Goal: Check status: Check status

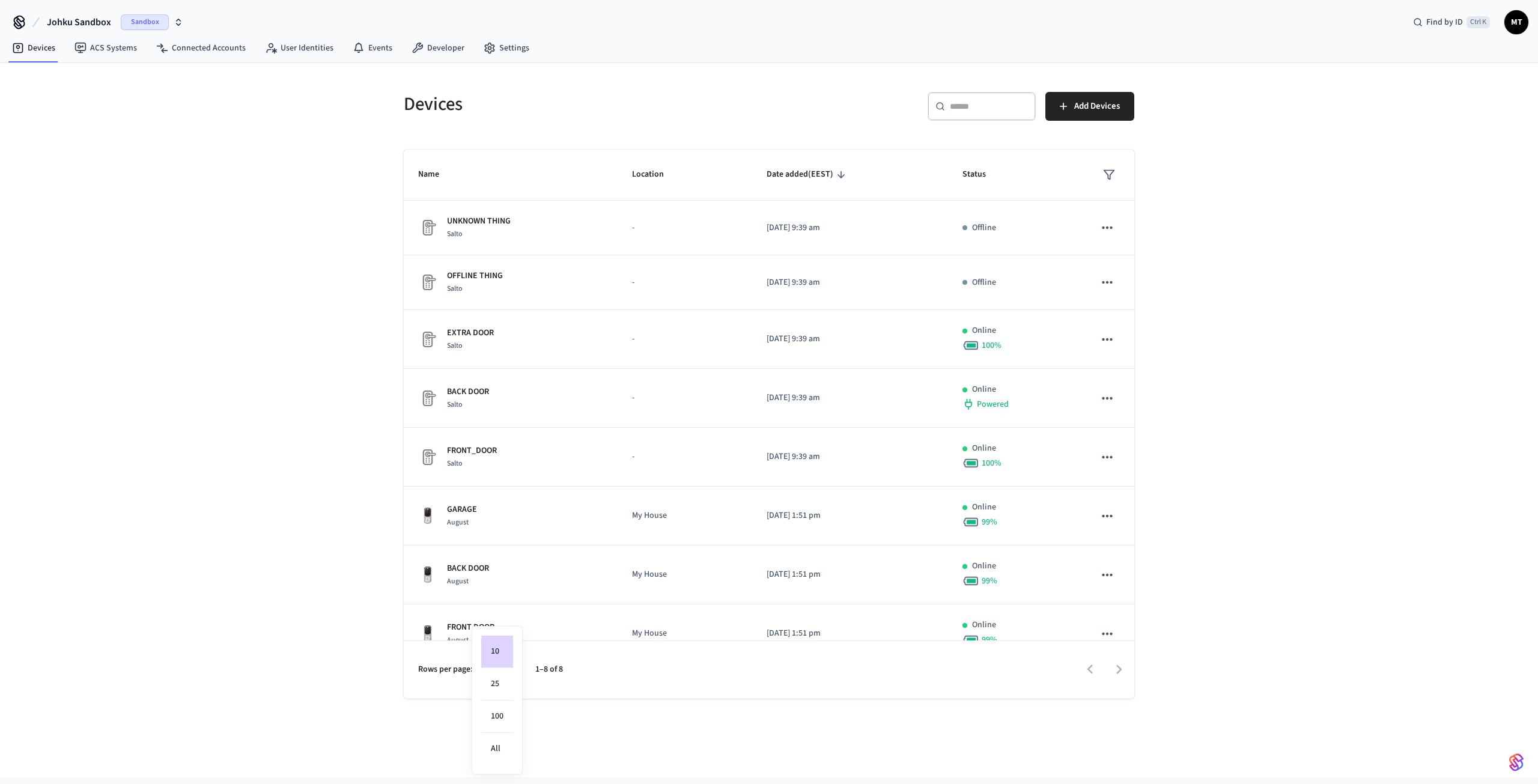
click at [505, 668] on body "Johku Sandbox Sandbox Find by ID Ctrl K MT Devices ACS Systems Connected Accoun…" at bounding box center [769, 388] width 1538 height 777
click at [506, 755] on li "All" at bounding box center [497, 749] width 32 height 32
type input "**"
click at [129, 22] on span "Sandbox" at bounding box center [145, 22] width 48 height 16
click at [121, 75] on div "JOHKU Production" at bounding box center [97, 78] width 165 height 16
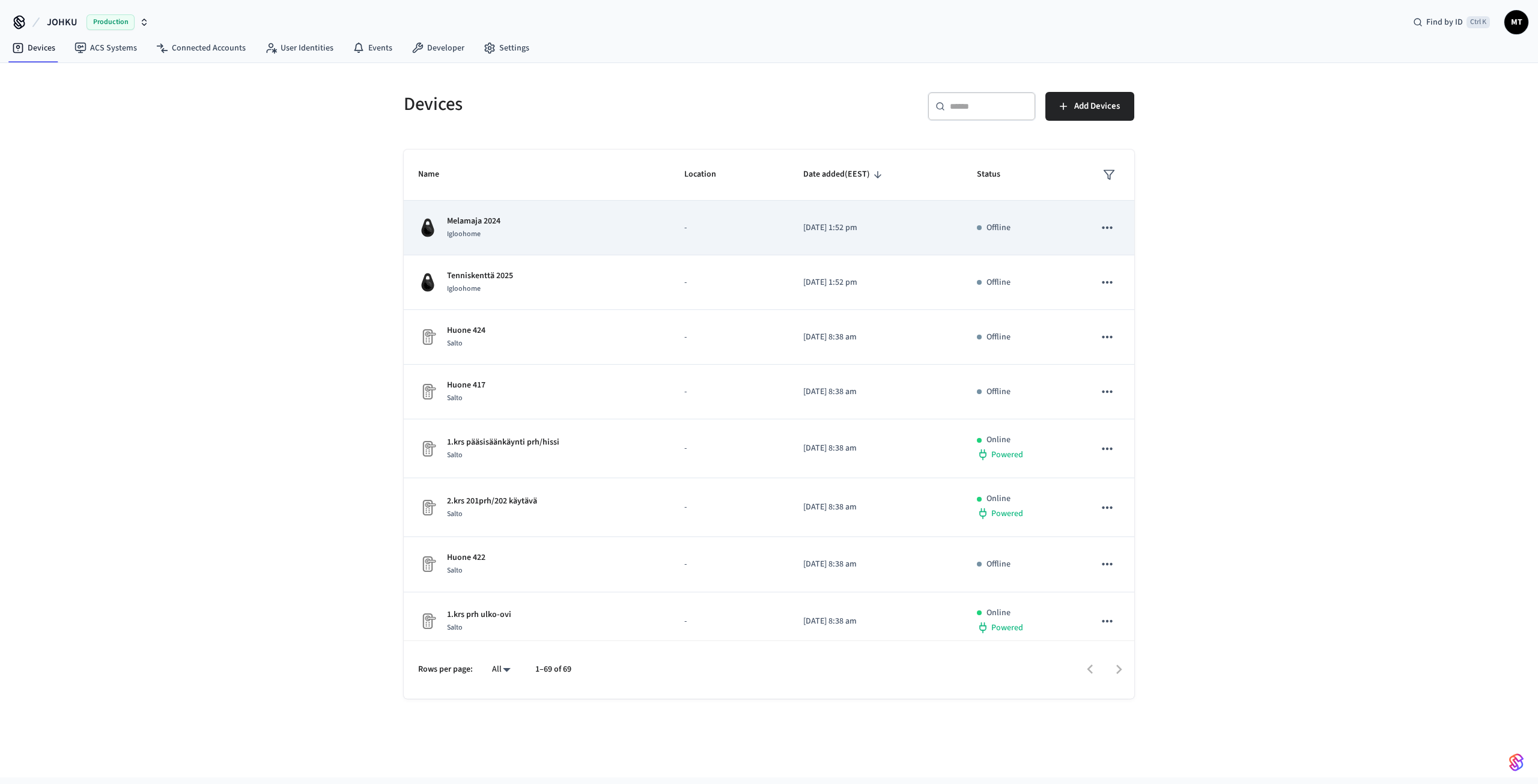
click at [567, 242] on td "Melamaja 2024 Igloohome" at bounding box center [537, 228] width 266 height 55
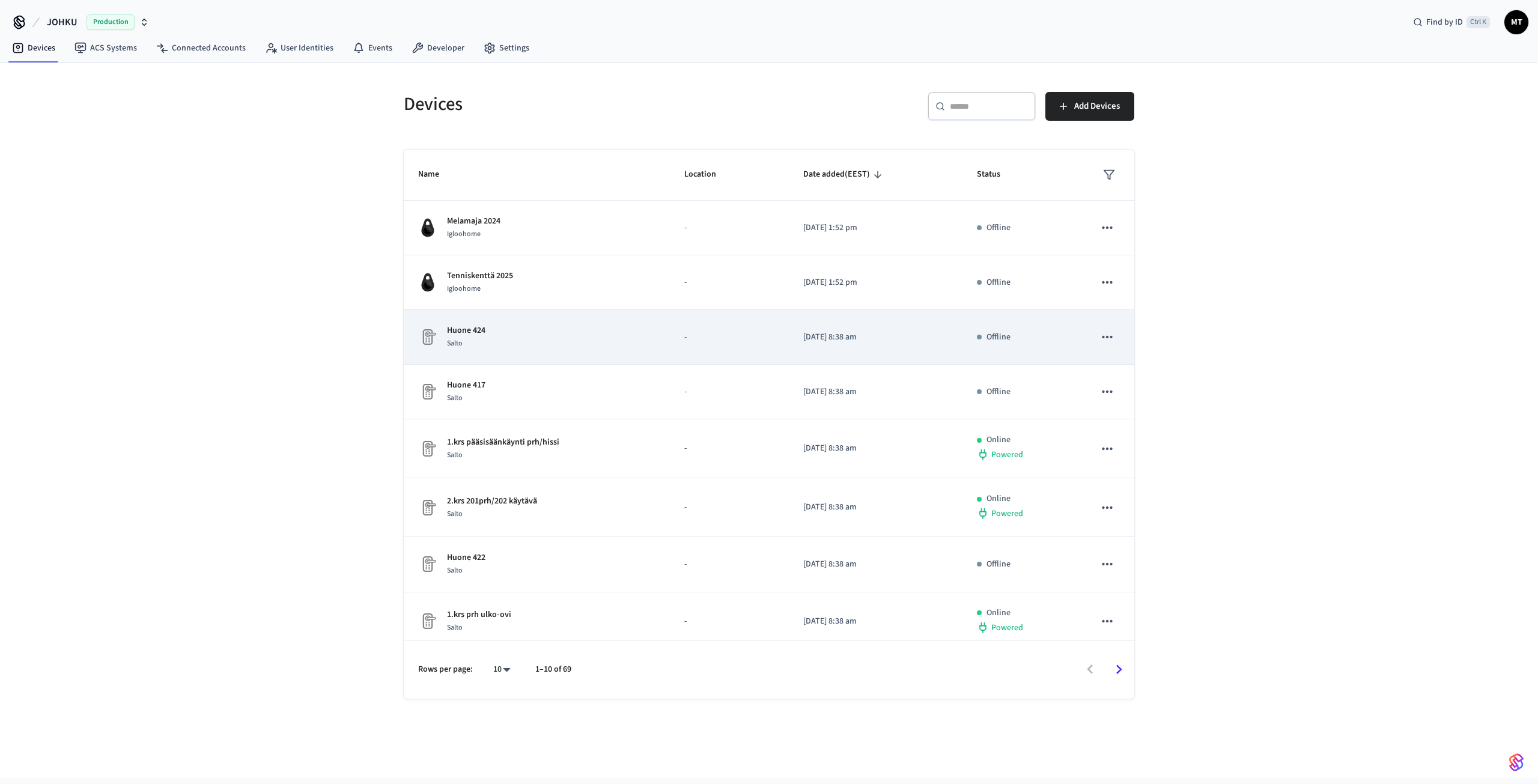
click at [517, 330] on div "Huone 424 Salto" at bounding box center [536, 337] width 237 height 25
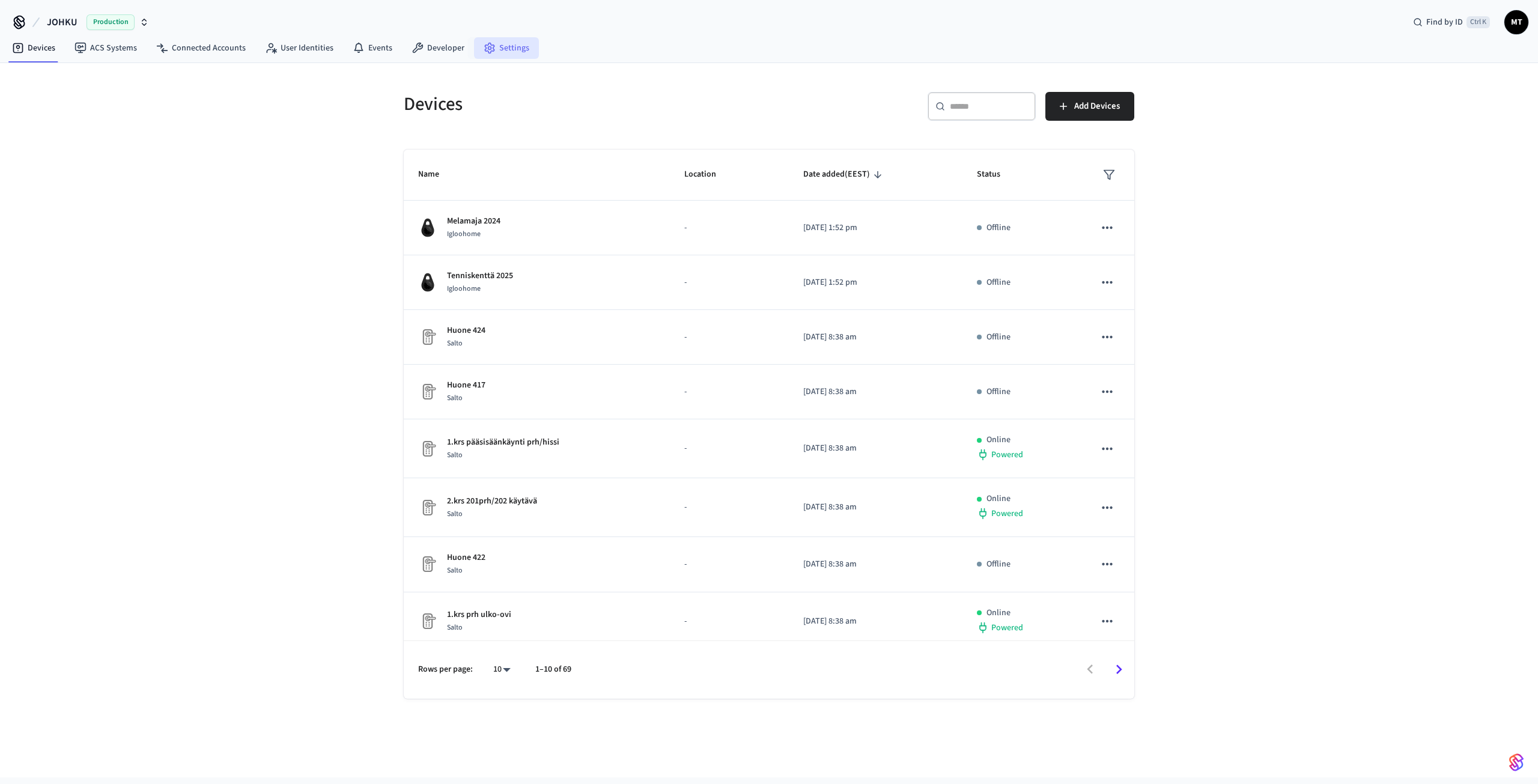
click at [526, 50] on link "Settings" at bounding box center [506, 48] width 65 height 22
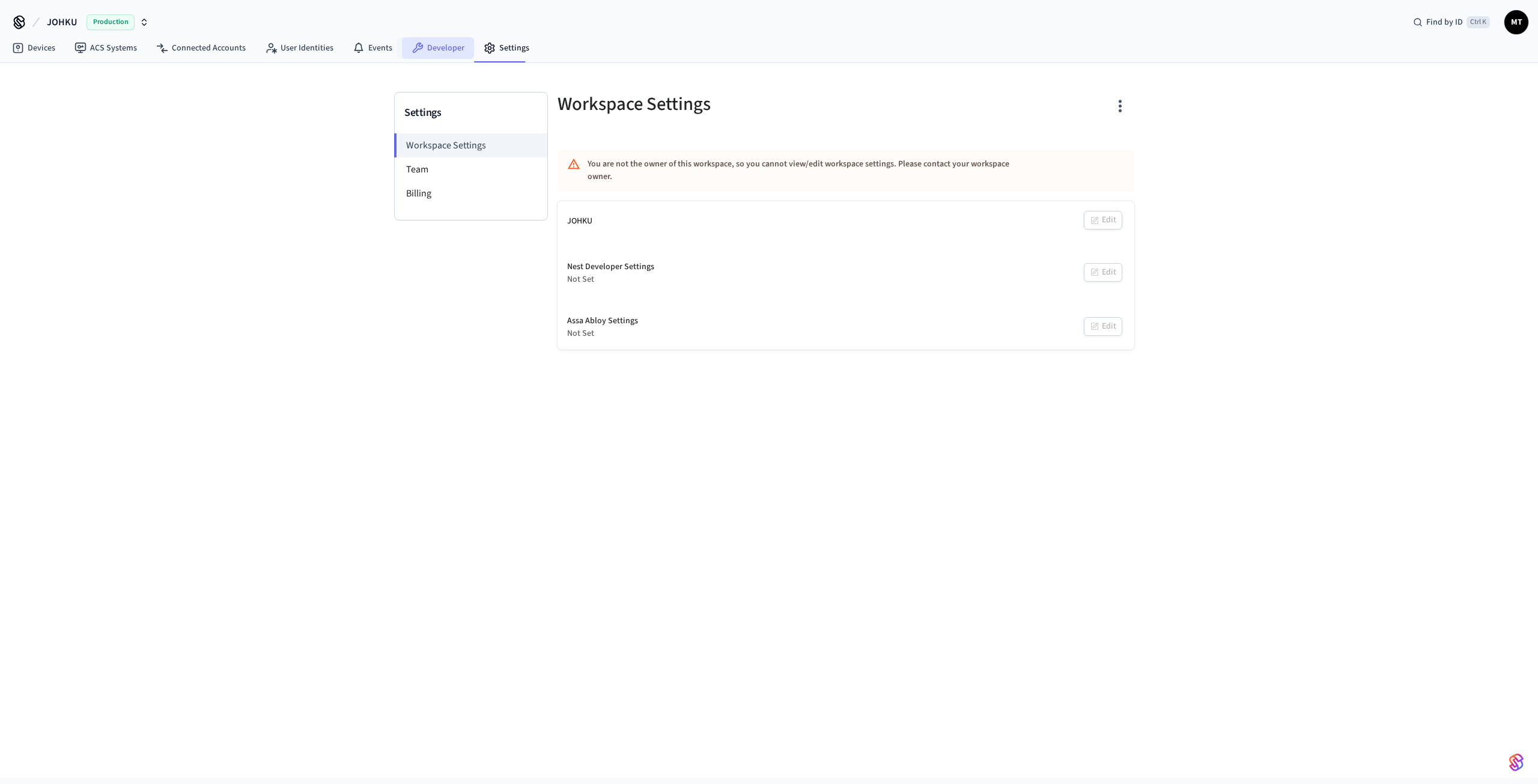
click at [418, 39] on link "Developer" at bounding box center [438, 48] width 72 height 22
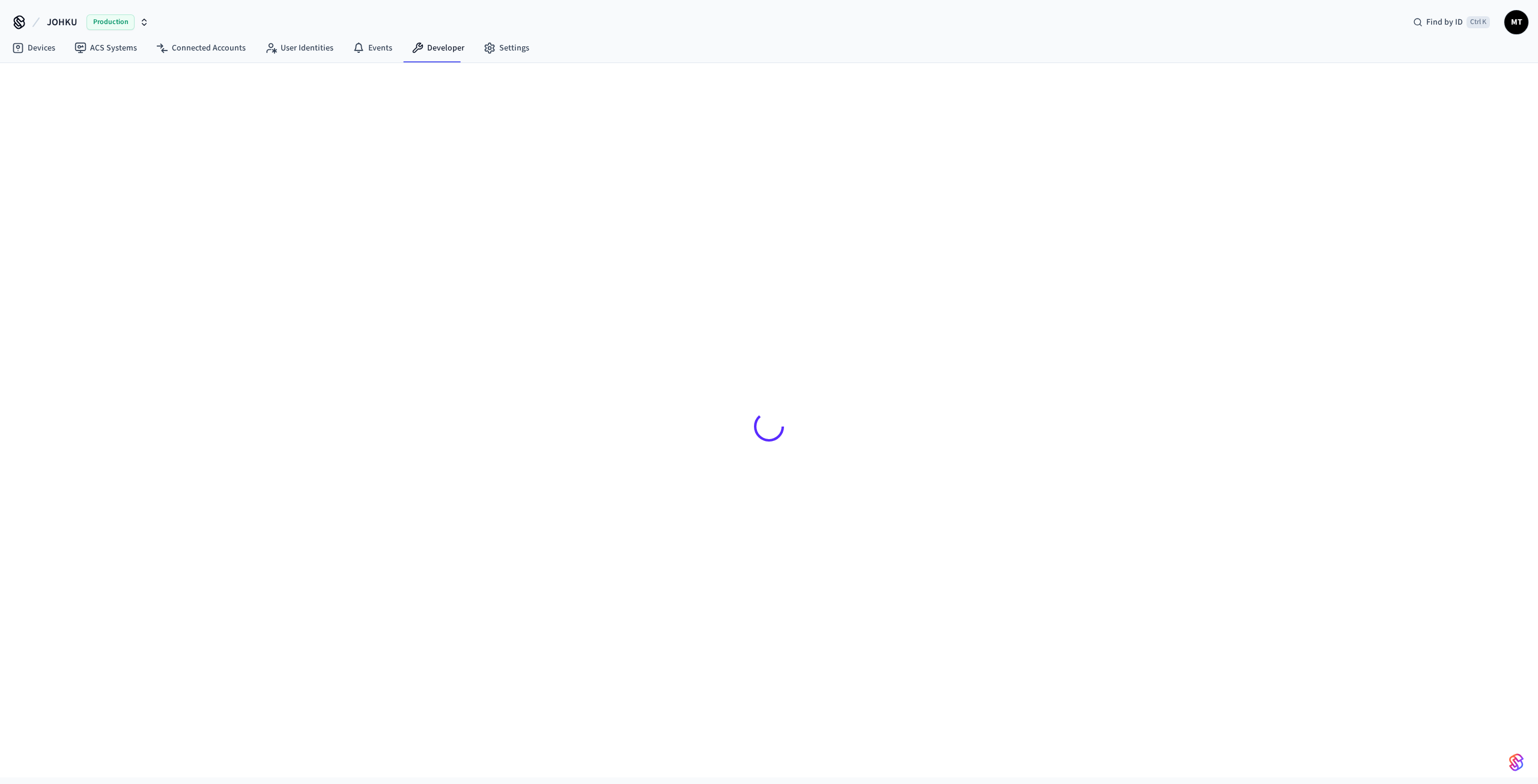
click at [110, 22] on span "Production" at bounding box center [111, 22] width 48 height 16
click at [85, 100] on div "Johku Sandbox Sandbox" at bounding box center [97, 101] width 165 height 16
click at [326, 156] on div "Devices ​ ​ Add Devices" at bounding box center [769, 420] width 1538 height 714
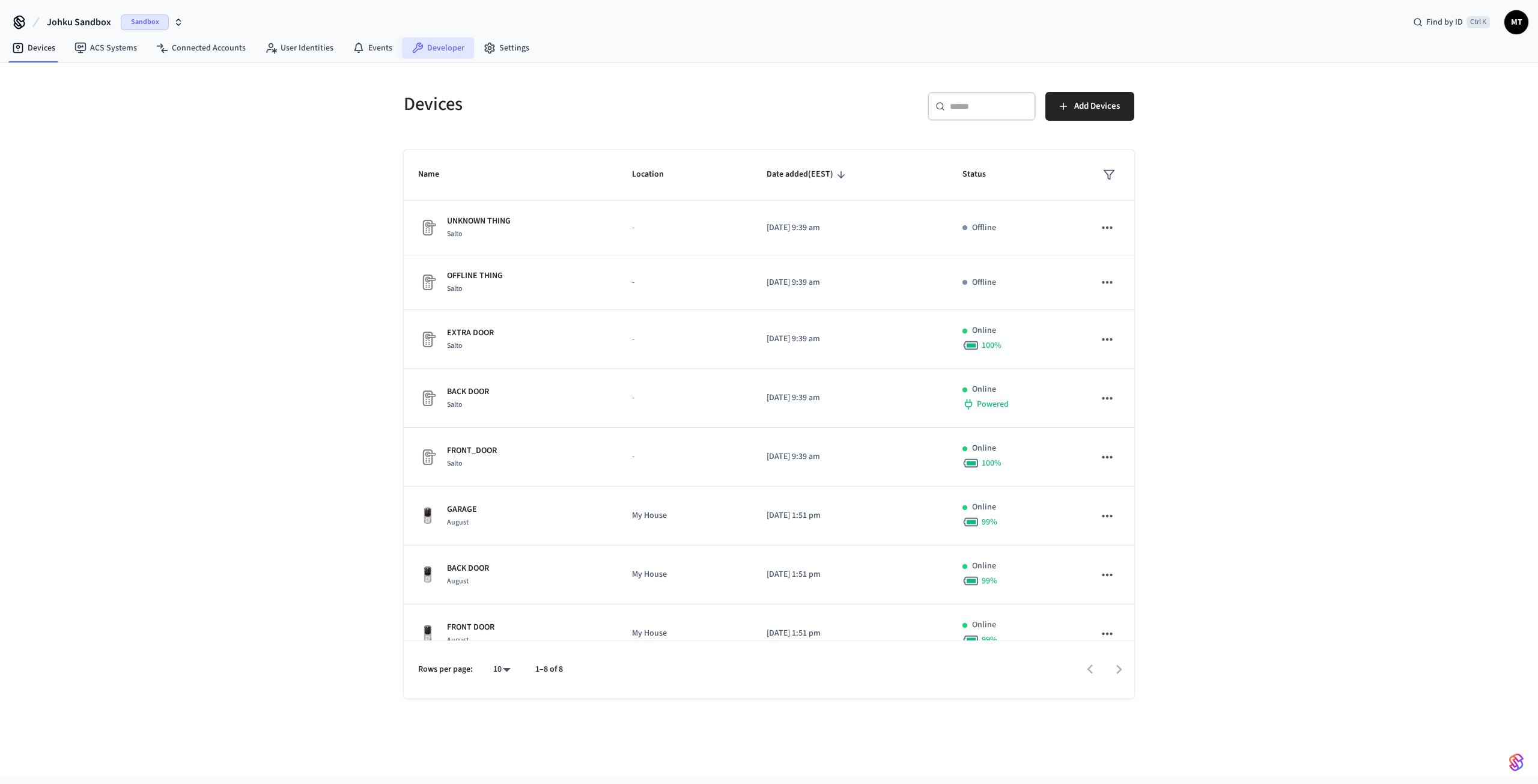
click at [423, 45] on link "Developer" at bounding box center [438, 48] width 72 height 22
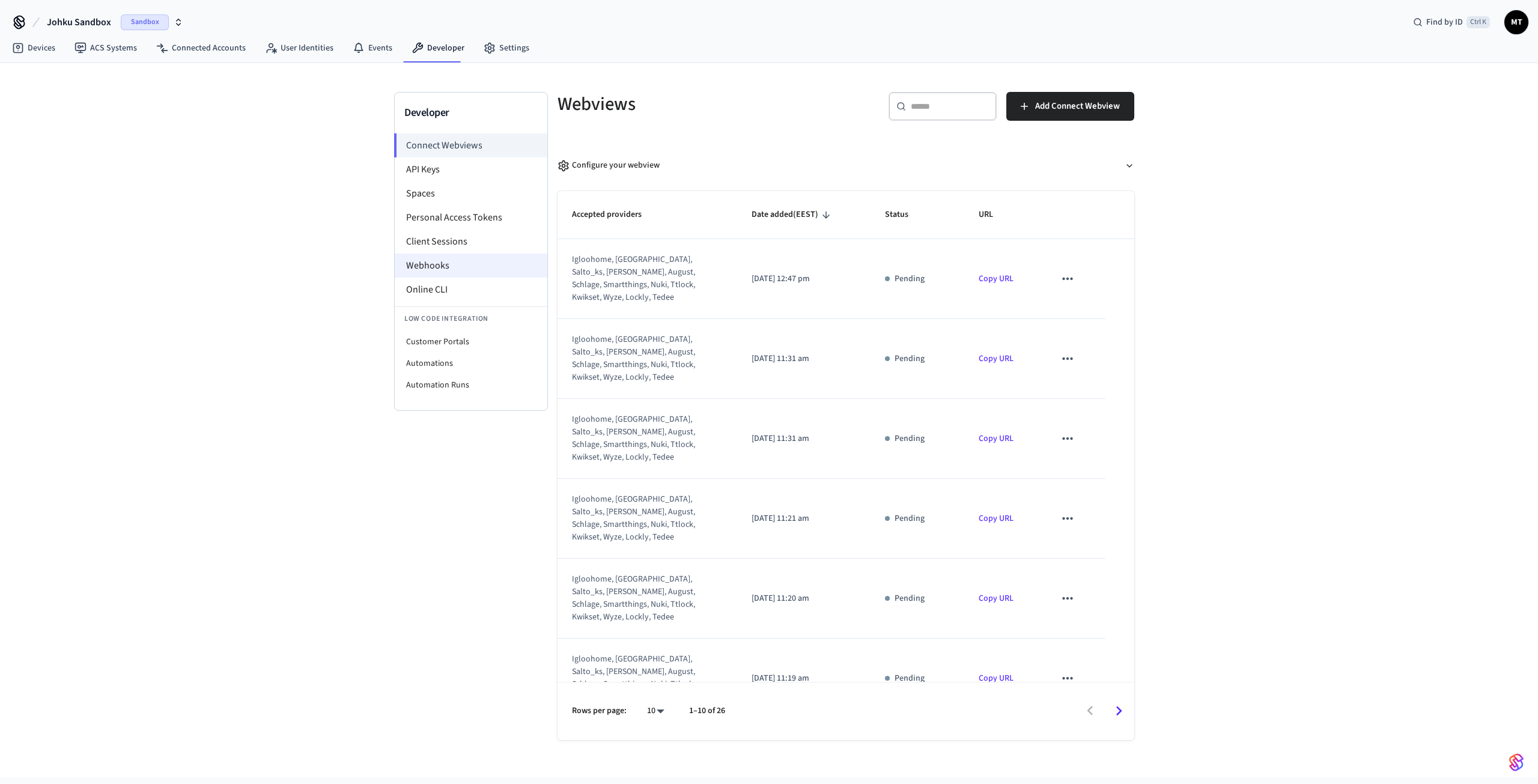
click at [448, 268] on li "Webhooks" at bounding box center [471, 265] width 153 height 24
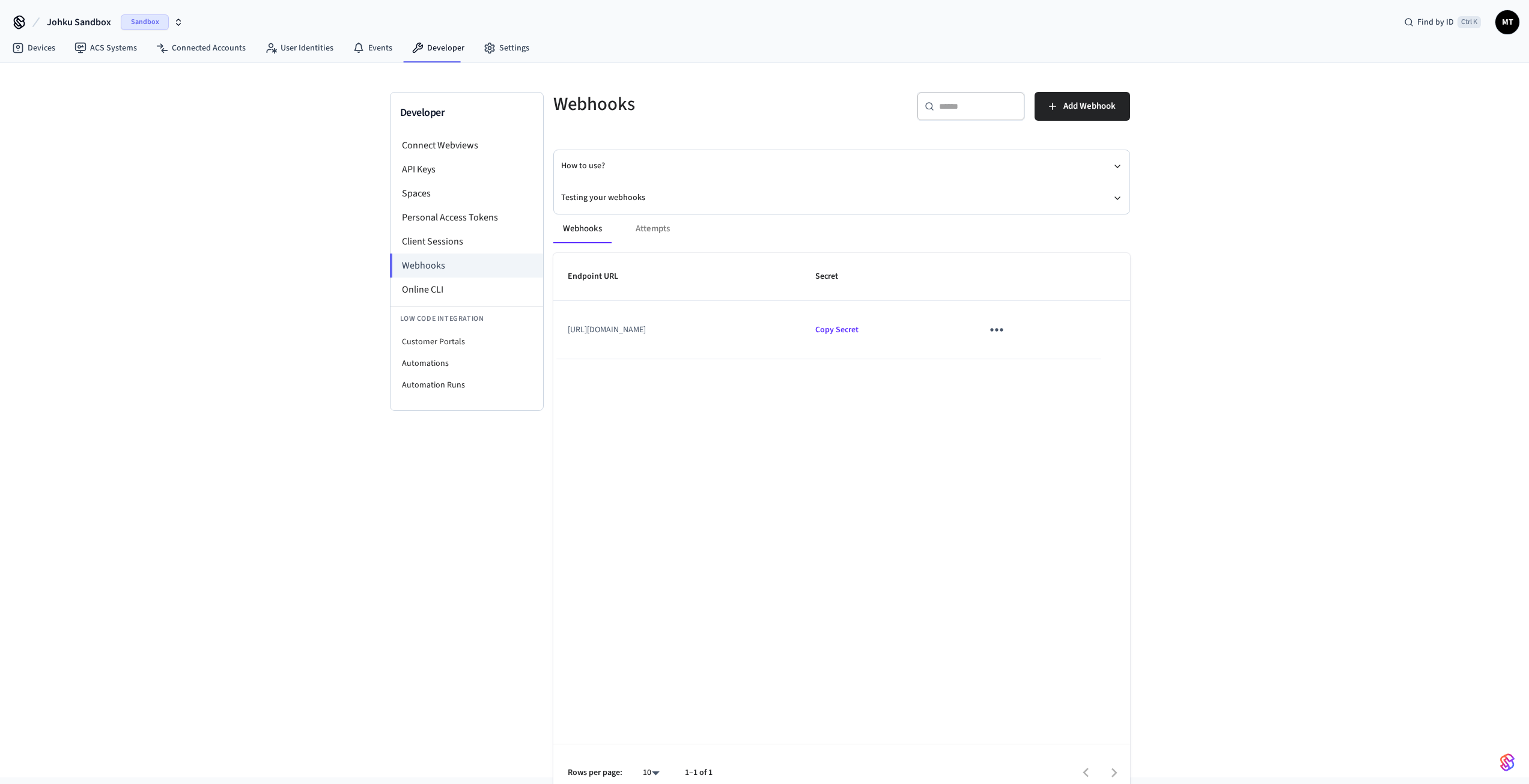
click at [1005, 329] on icon "sticky table" at bounding box center [996, 329] width 19 height 19
click at [1041, 360] on icon at bounding box center [1043, 365] width 10 height 10
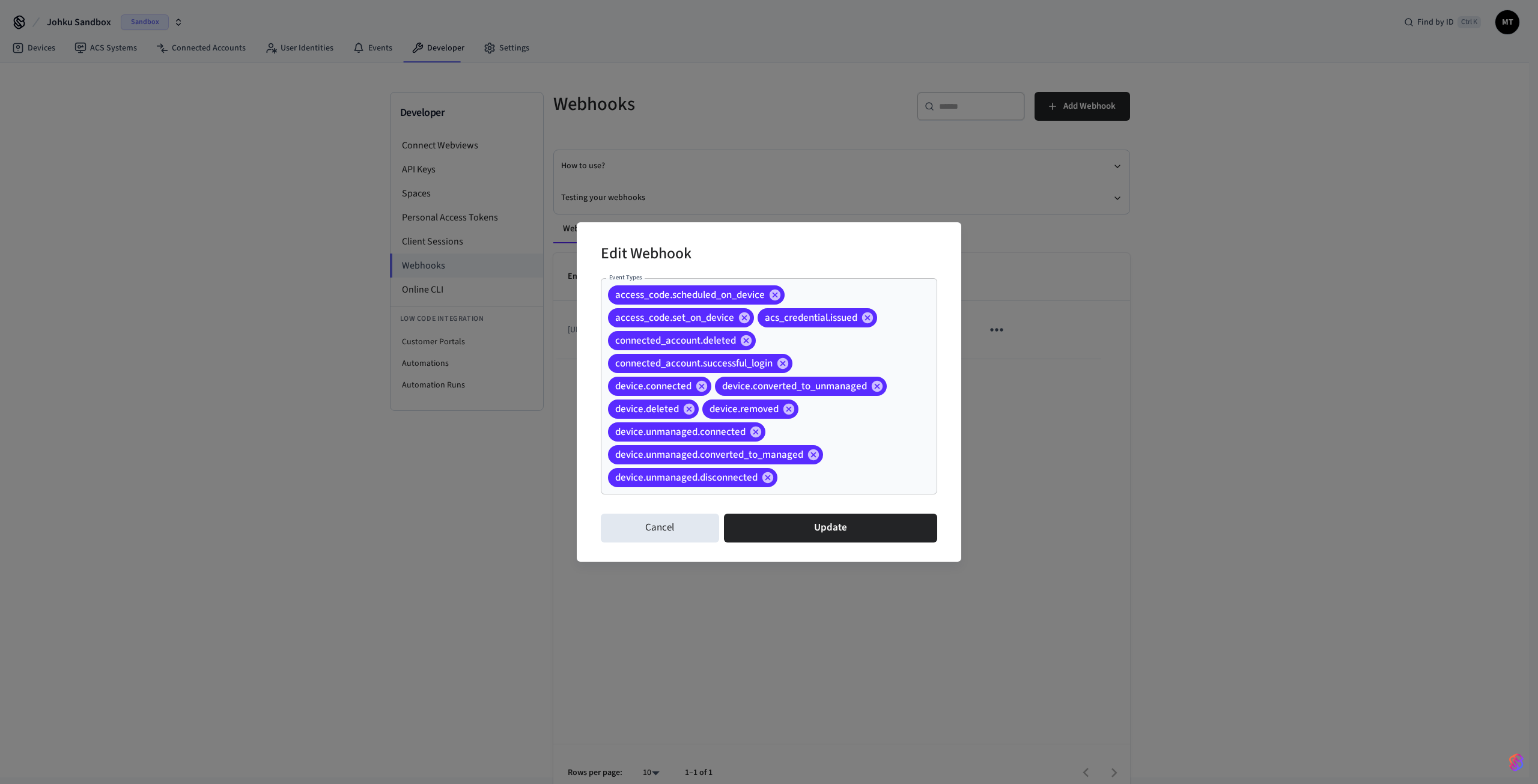
click at [862, 481] on input "Event Types" at bounding box center [838, 478] width 119 height 21
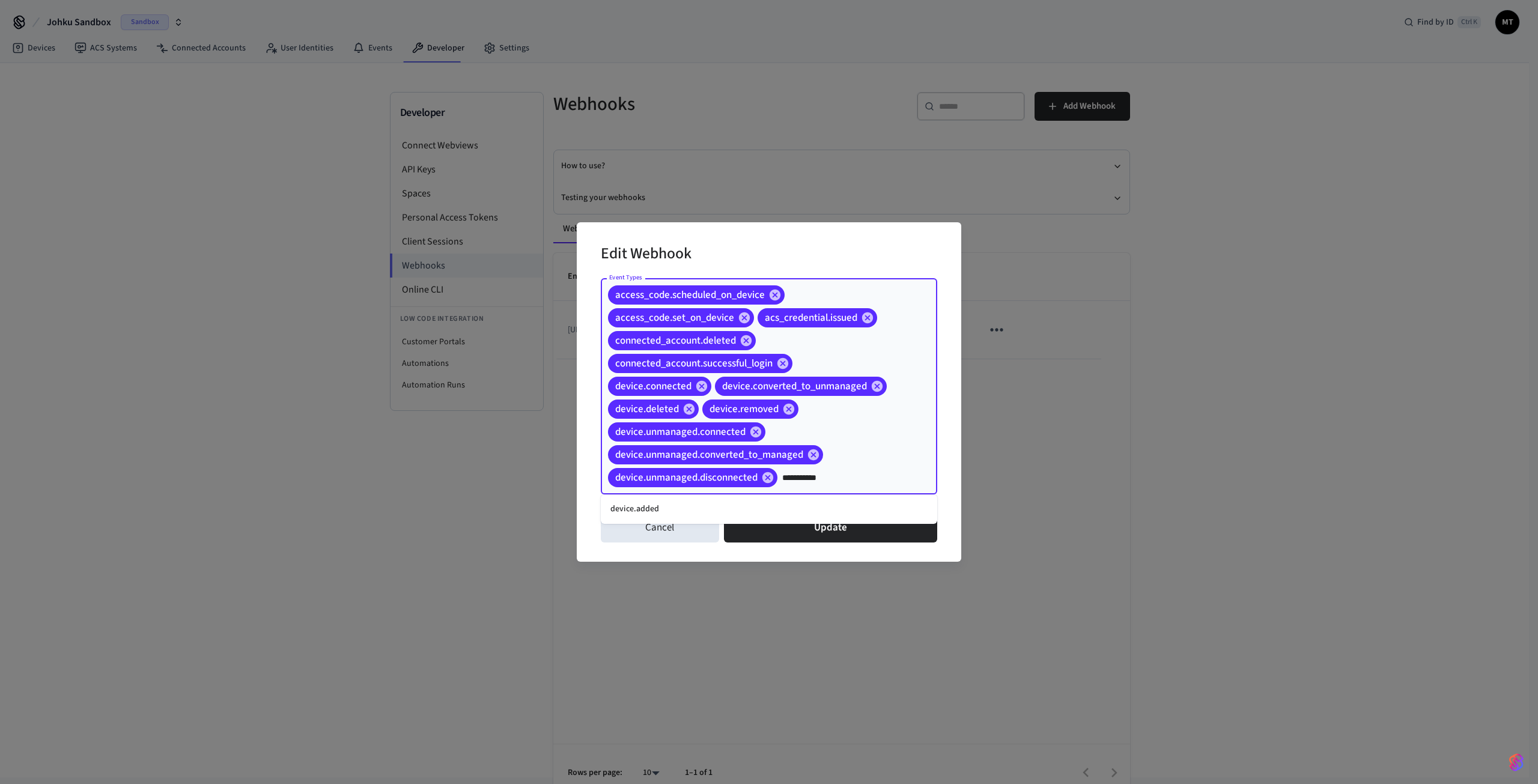
type input "**********"
click at [802, 510] on li "device.added" at bounding box center [768, 509] width 336 height 20
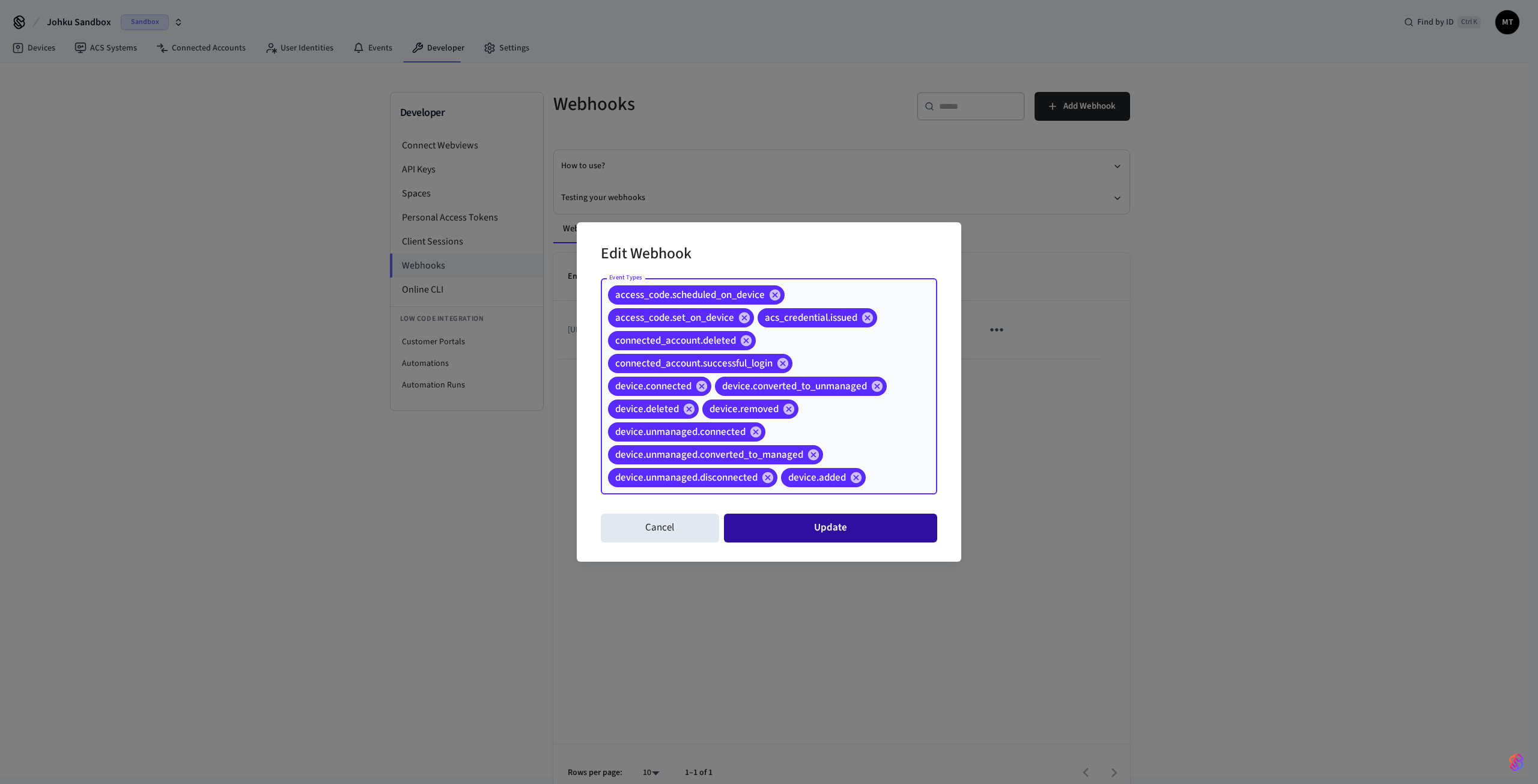
click at [811, 531] on button "Update" at bounding box center [830, 528] width 213 height 29
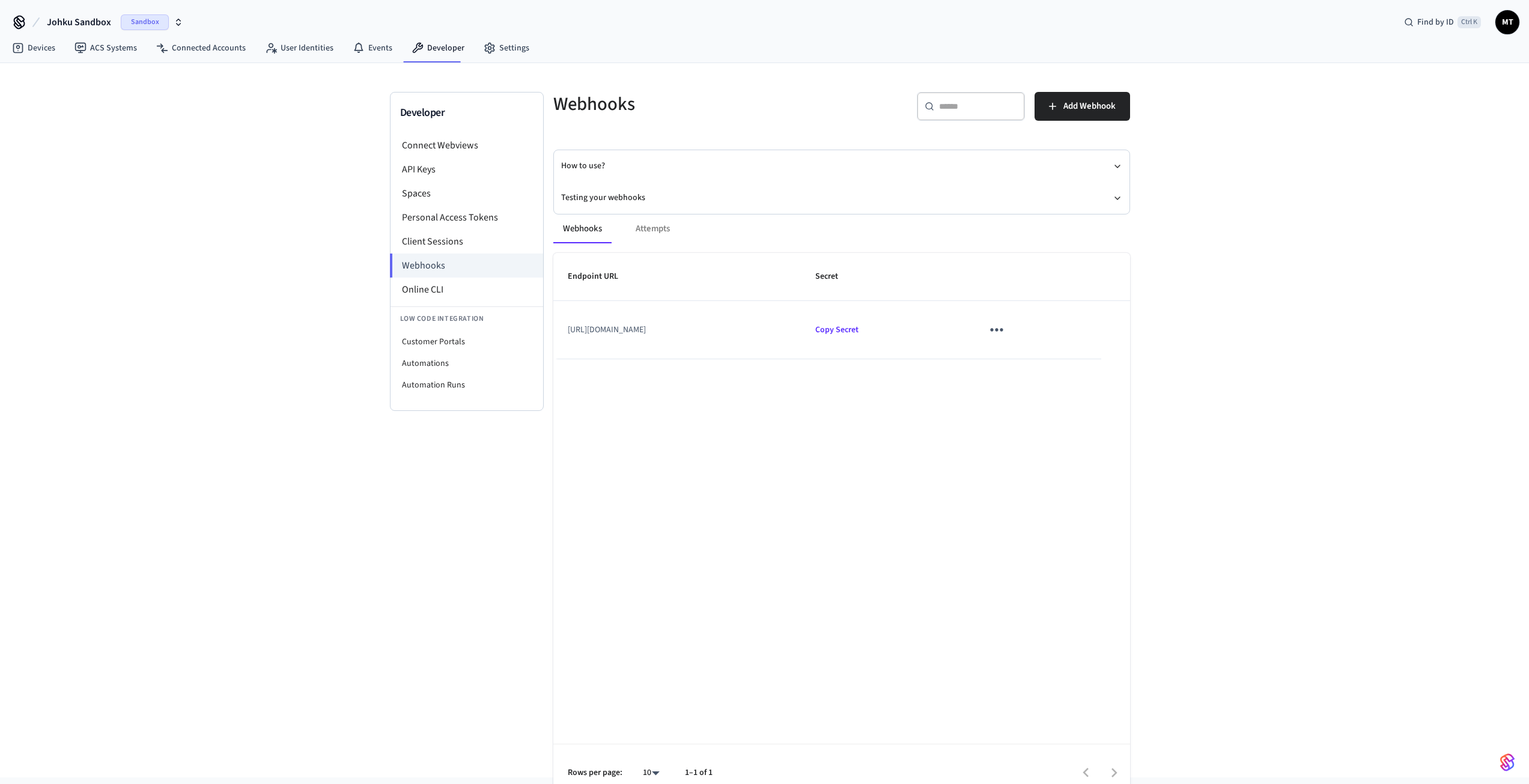
click at [131, 20] on span "Sandbox" at bounding box center [145, 22] width 48 height 16
click at [85, 80] on div "JOHKU Production" at bounding box center [97, 78] width 165 height 16
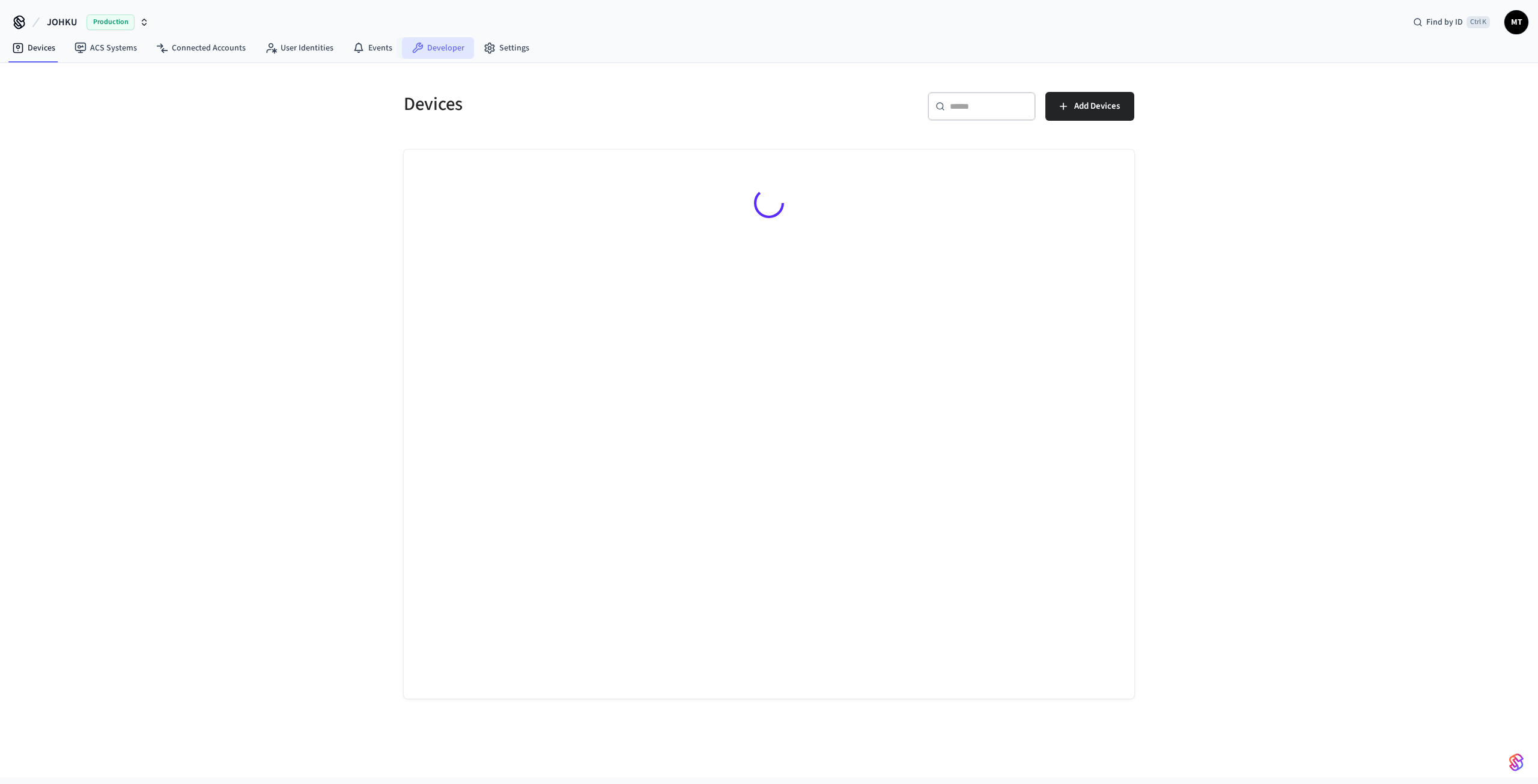
click at [416, 43] on icon at bounding box center [417, 48] width 12 height 12
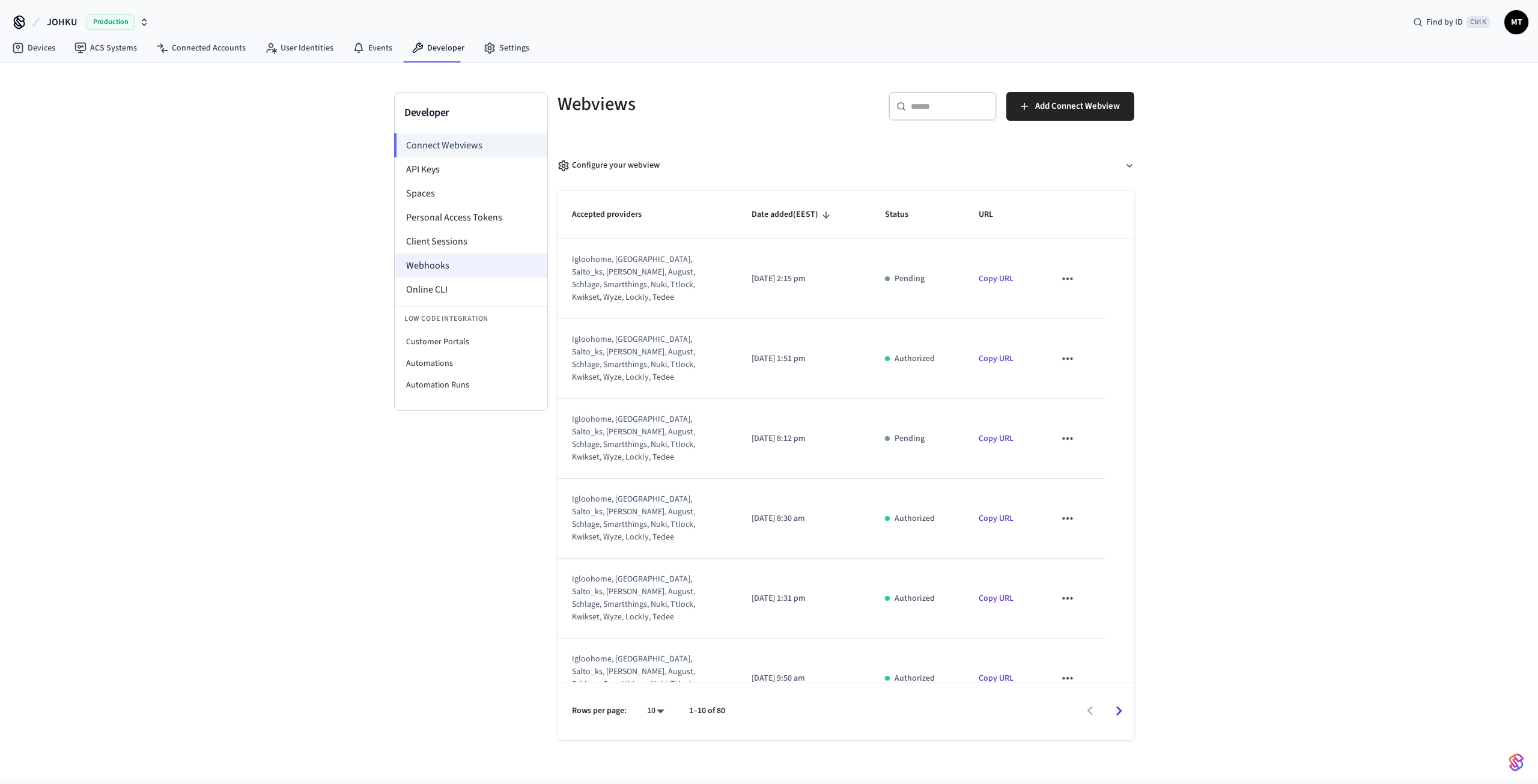
click at [462, 273] on li "Webhooks" at bounding box center [471, 265] width 153 height 24
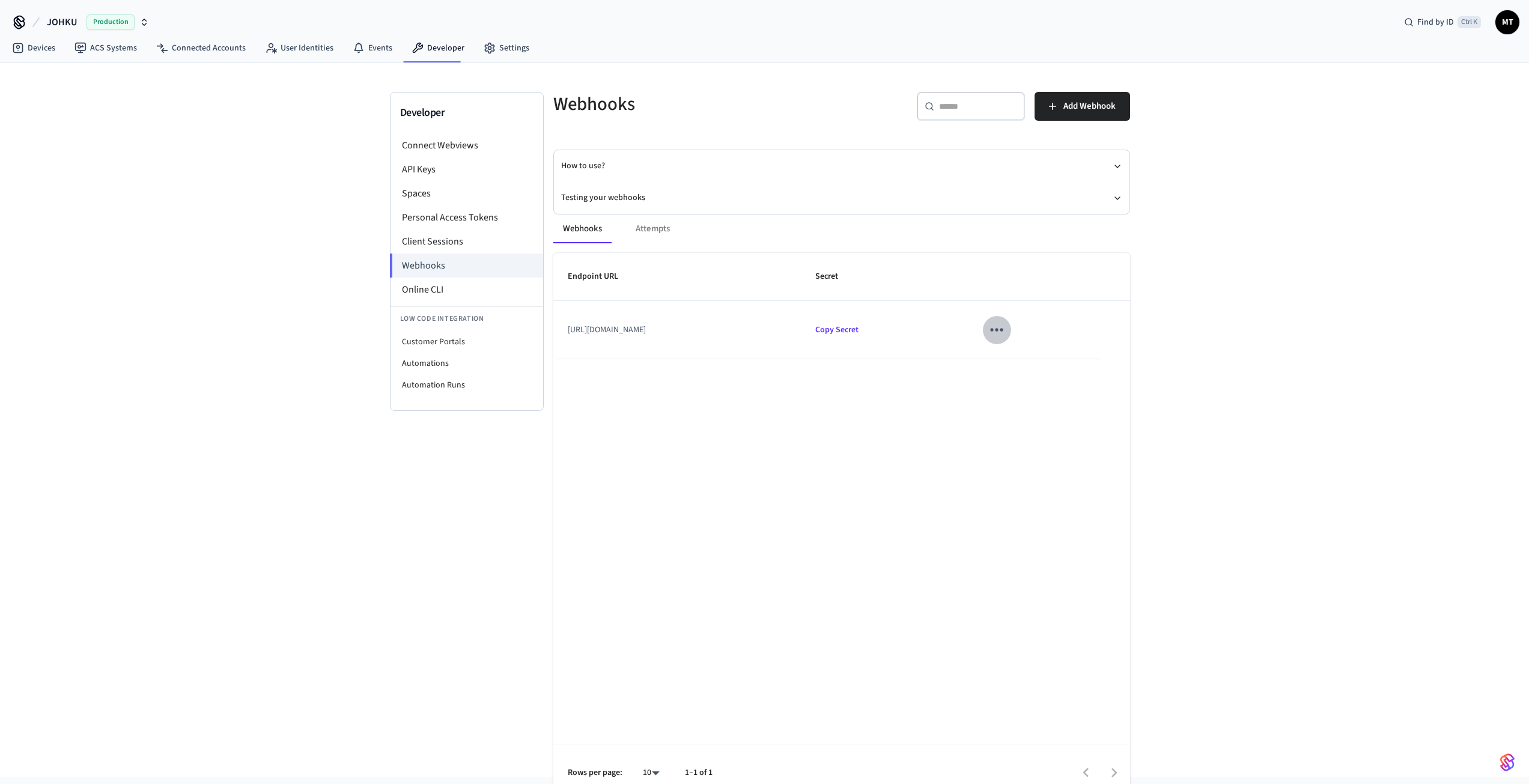
click at [1003, 329] on icon "sticky table" at bounding box center [996, 330] width 12 height 3
click at [1028, 352] on li "Edit" at bounding box center [1040, 358] width 57 height 33
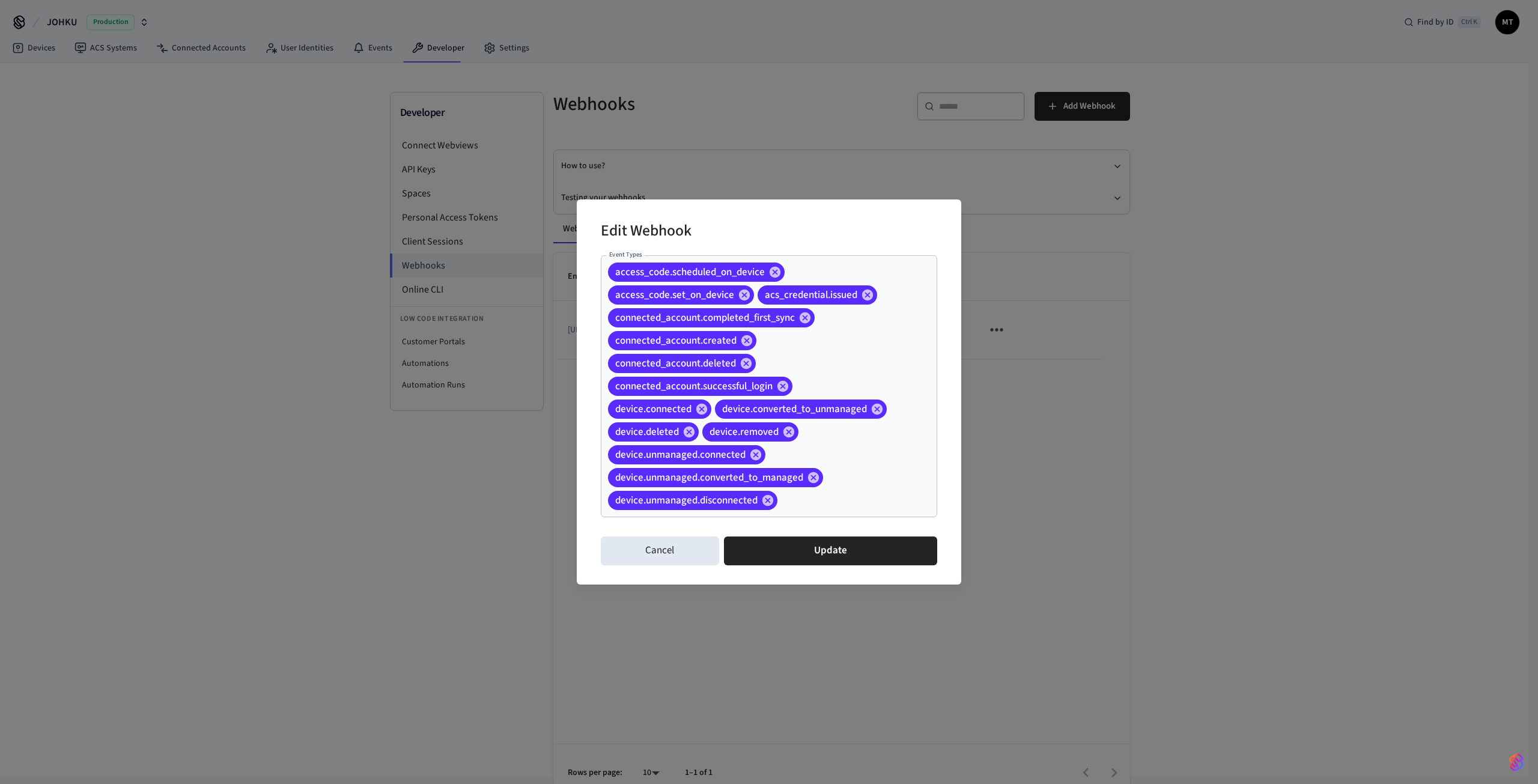
click at [834, 508] on input "Event Types" at bounding box center [838, 501] width 119 height 21
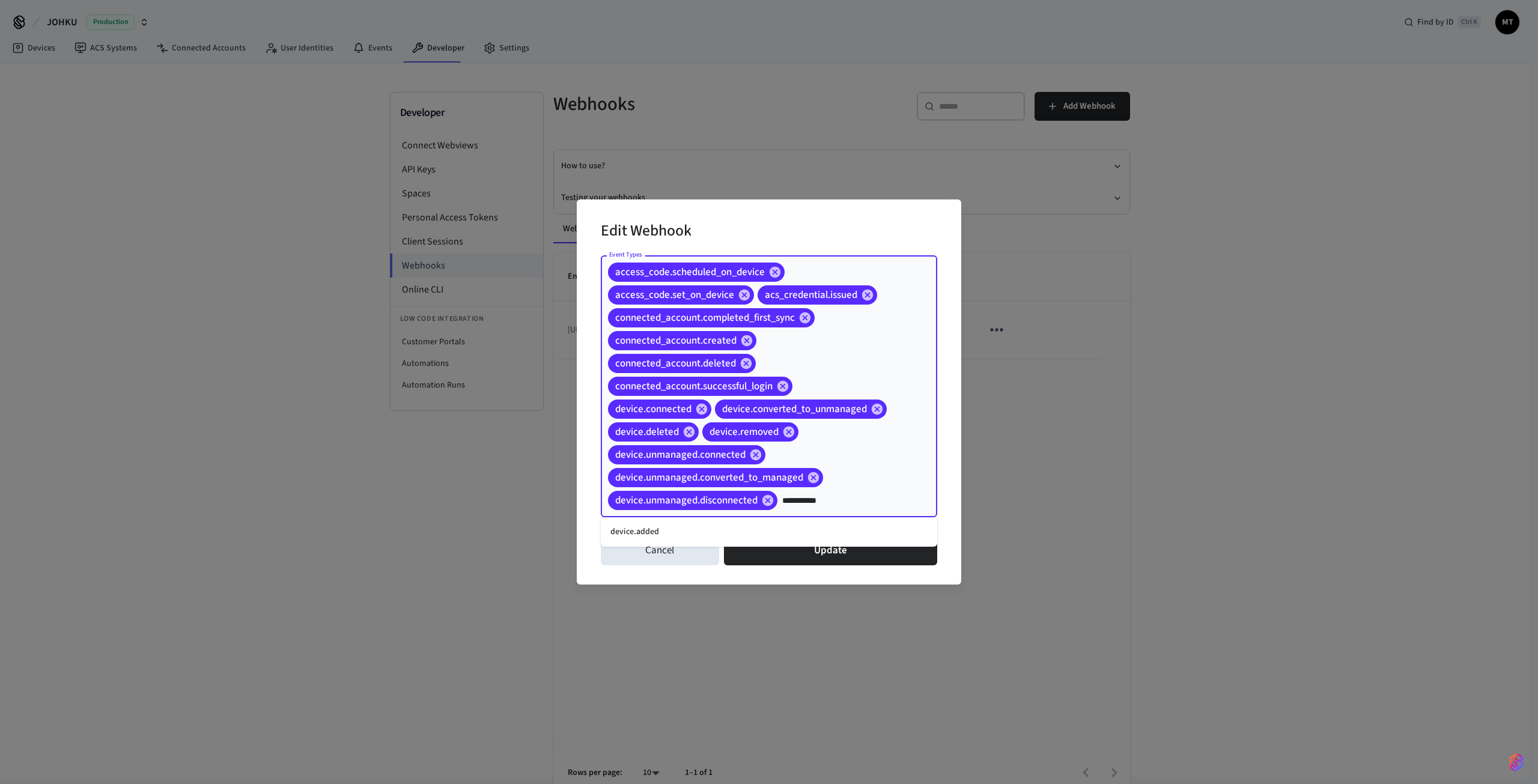
type input "**********"
click at [830, 524] on li "device.added" at bounding box center [768, 532] width 336 height 20
click at [832, 544] on button "Update" at bounding box center [830, 551] width 213 height 29
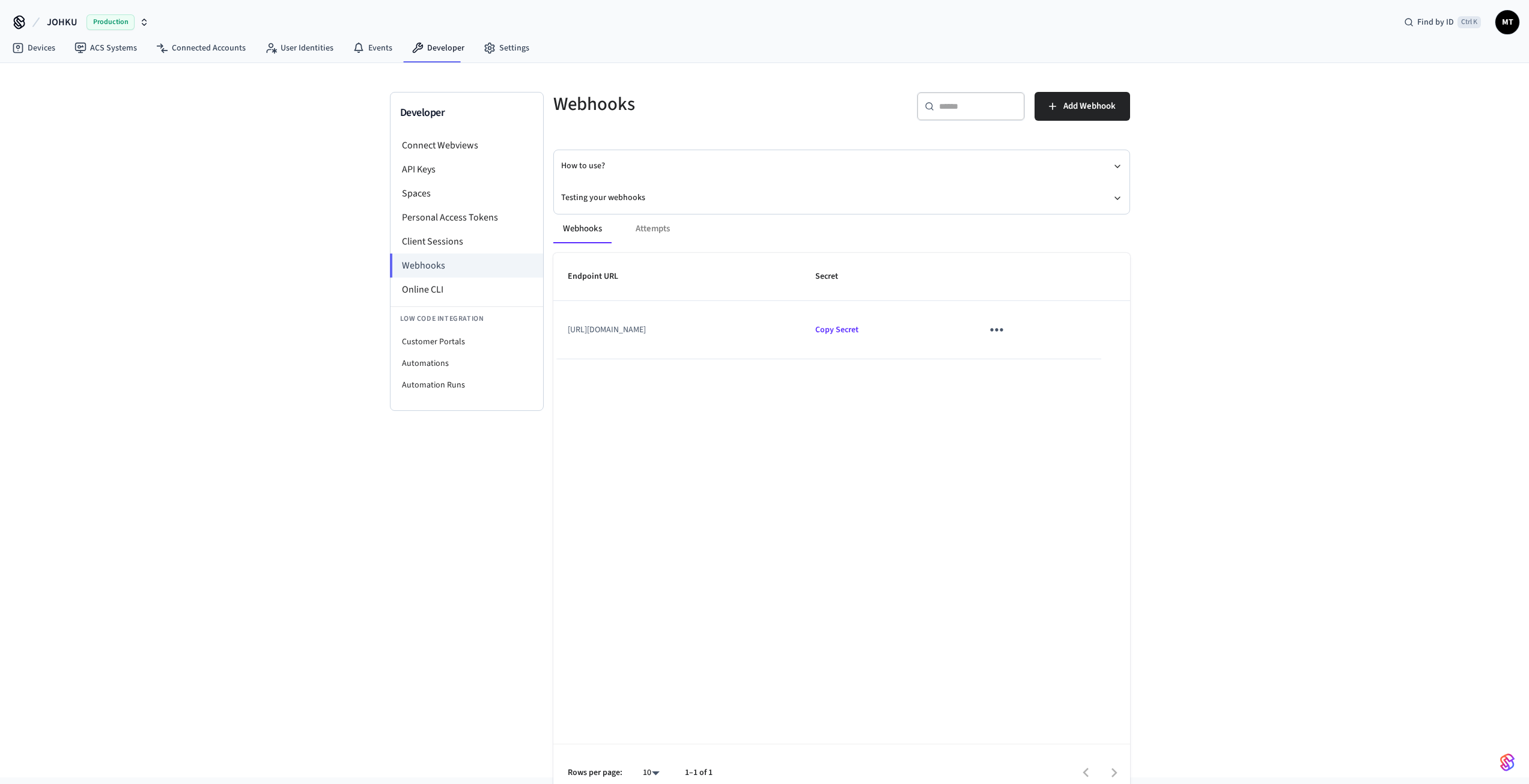
click at [94, 24] on span "Production" at bounding box center [111, 22] width 48 height 16
click at [81, 73] on div "JOHKU Production" at bounding box center [97, 78] width 165 height 16
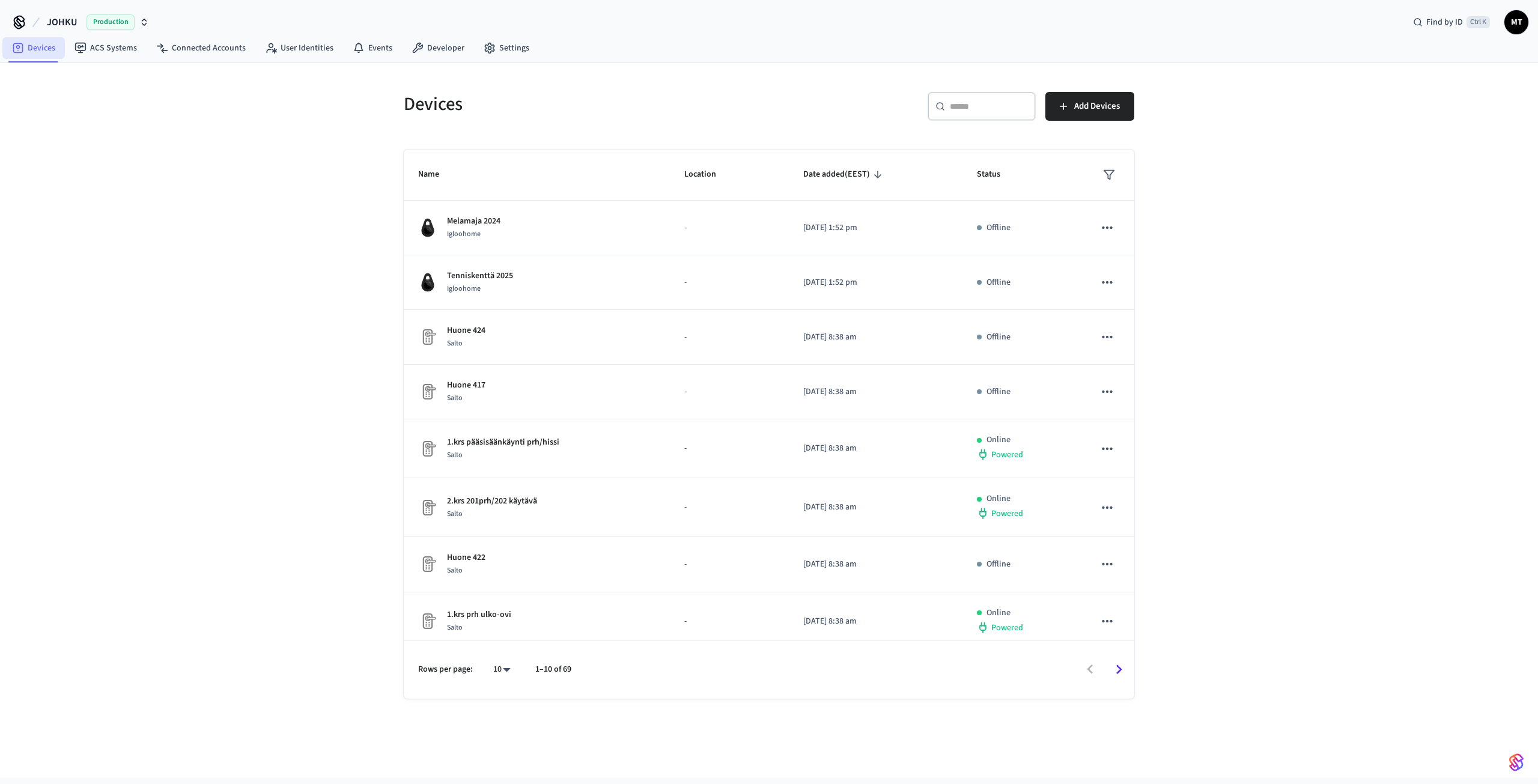
click at [40, 45] on link "Devices" at bounding box center [34, 48] width 63 height 22
click at [1103, 176] on icon "sticky table" at bounding box center [1108, 175] width 12 height 12
click at [1261, 168] on div at bounding box center [769, 392] width 1538 height 784
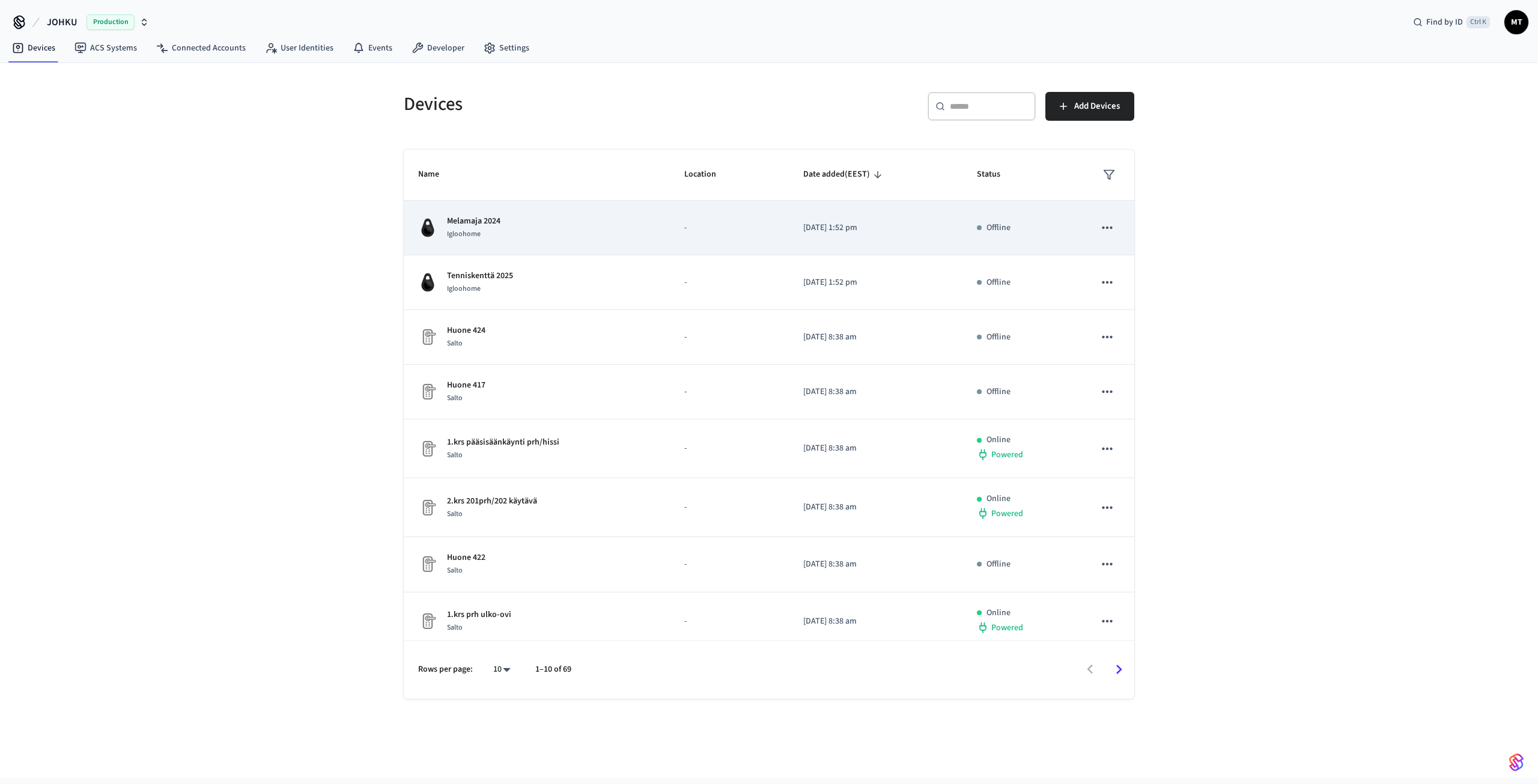
click at [504, 215] on div "Melamaja 2024 Igloohome" at bounding box center [536, 227] width 237 height 25
click at [491, 227] on p "Melamaja 2024" at bounding box center [474, 221] width 54 height 12
click at [454, 222] on p "Melamaja 2024" at bounding box center [474, 221] width 54 height 12
click at [1106, 224] on button "sticky table" at bounding box center [1107, 227] width 25 height 25
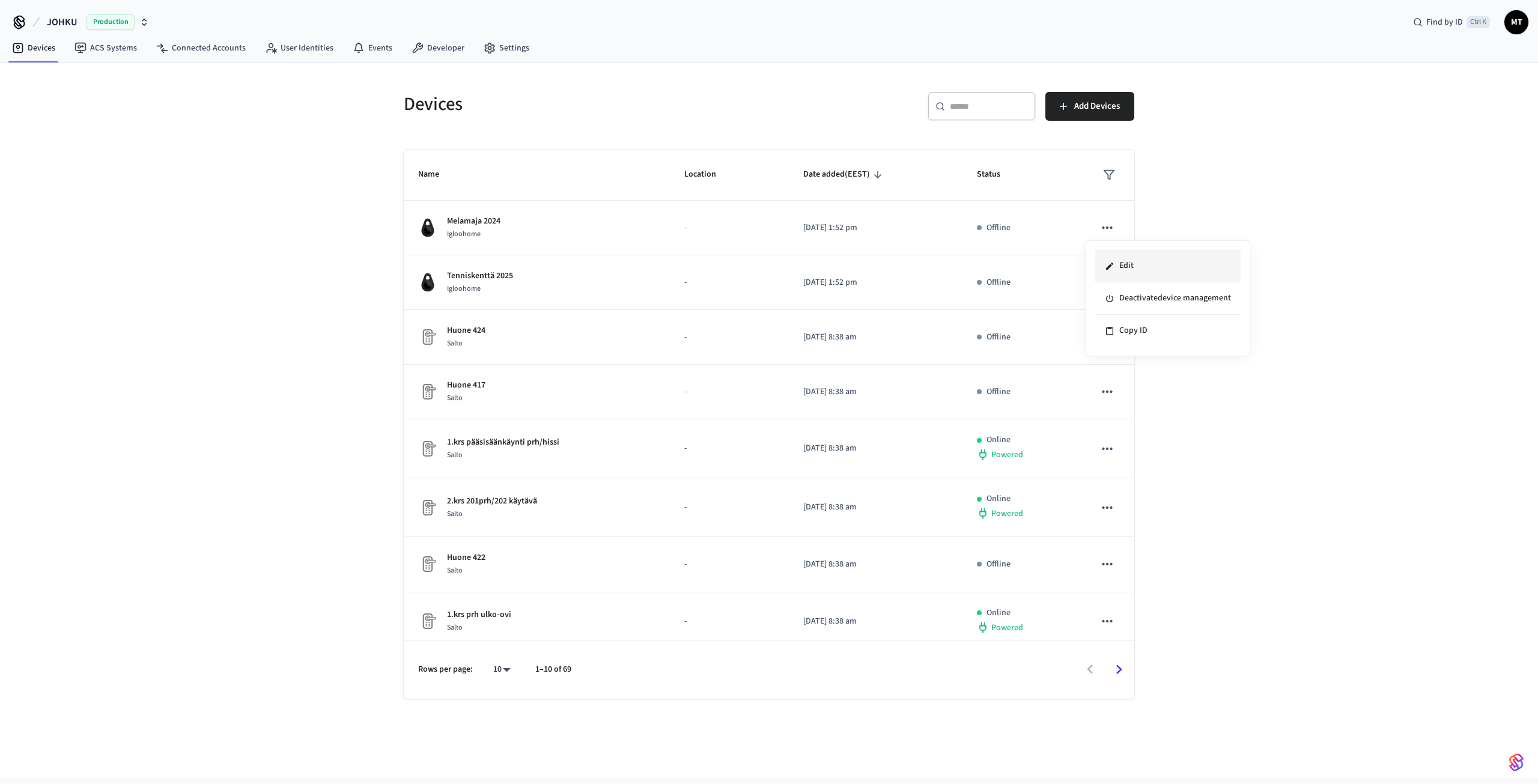
click at [1123, 271] on li "Edit" at bounding box center [1167, 266] width 146 height 33
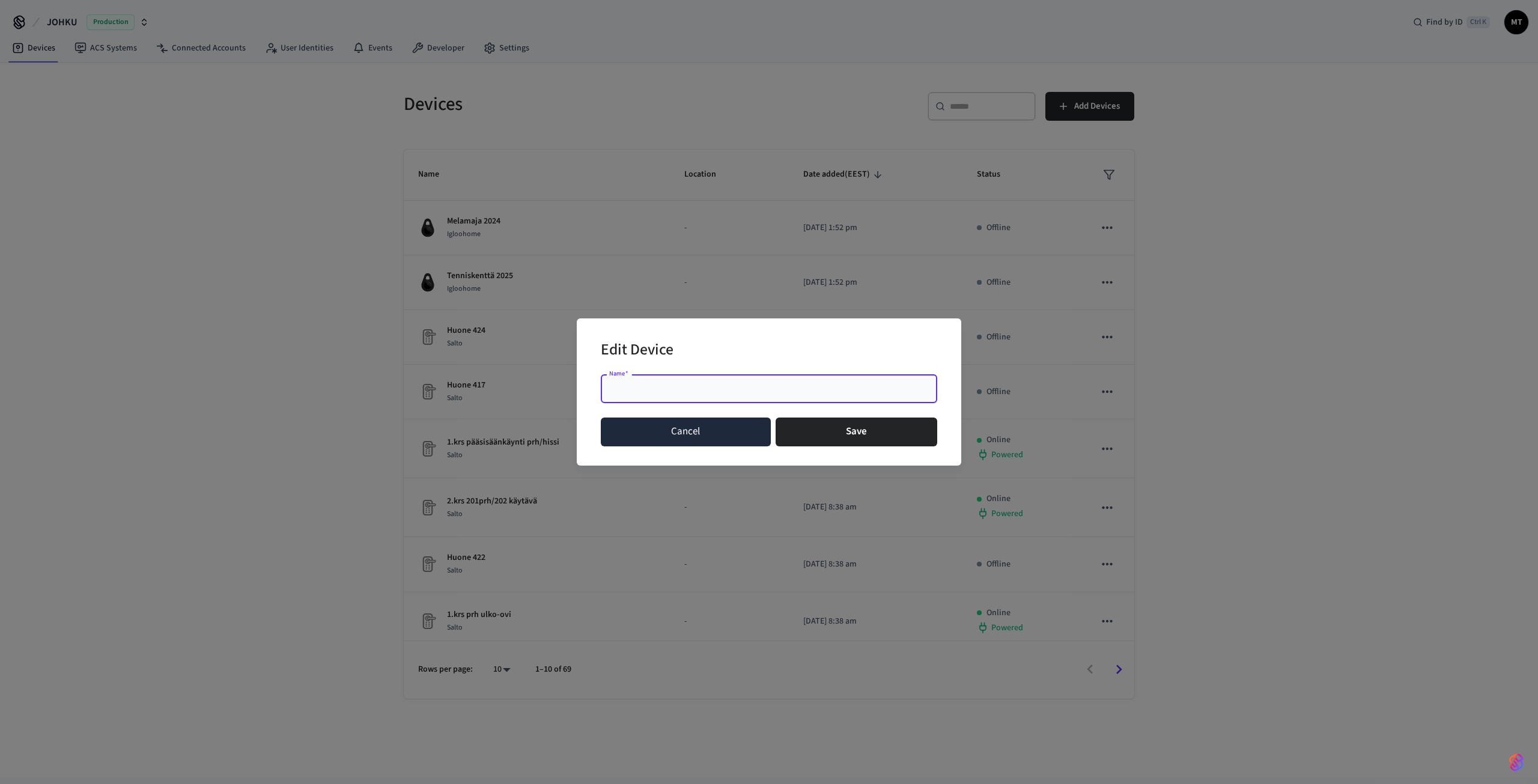
click at [709, 433] on button "Cancel" at bounding box center [685, 432] width 170 height 29
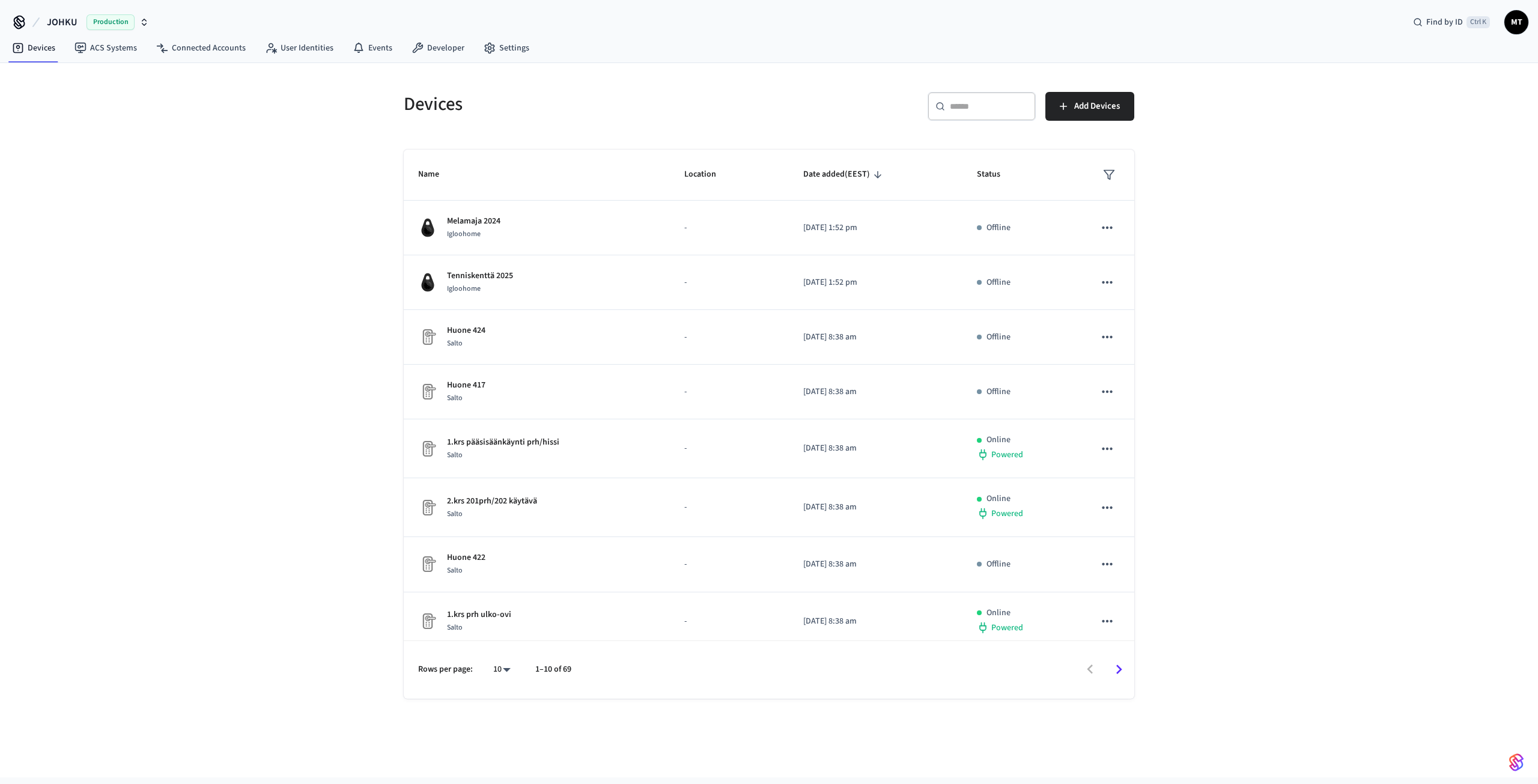
click at [109, 254] on div "Devices ​ ​ Add Devices Name Location Date added (EEST) Status Melamaja 2024 Ig…" at bounding box center [769, 420] width 1538 height 714
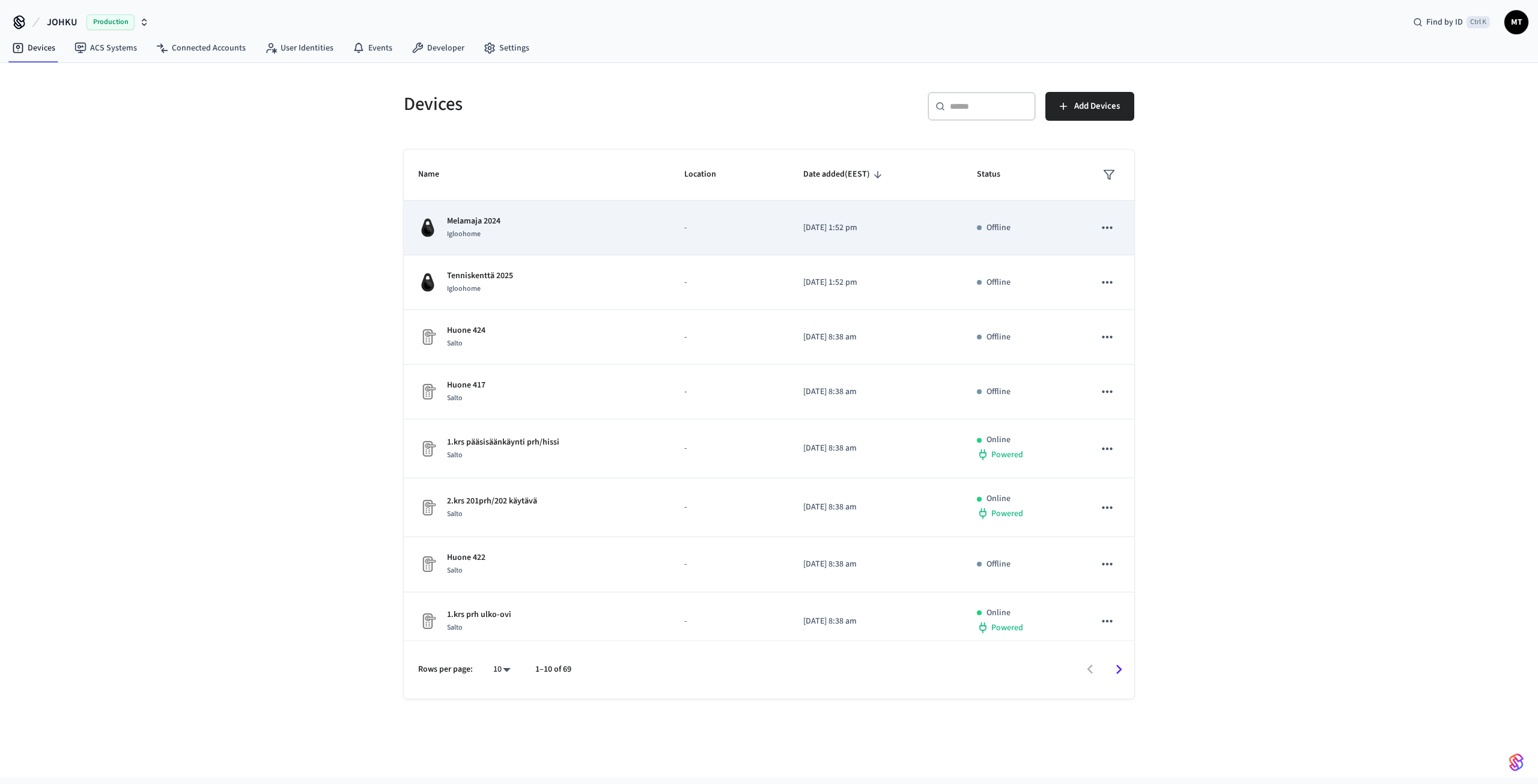
click at [504, 231] on div "Melamaja 2024 Igloohome" at bounding box center [536, 227] width 237 height 25
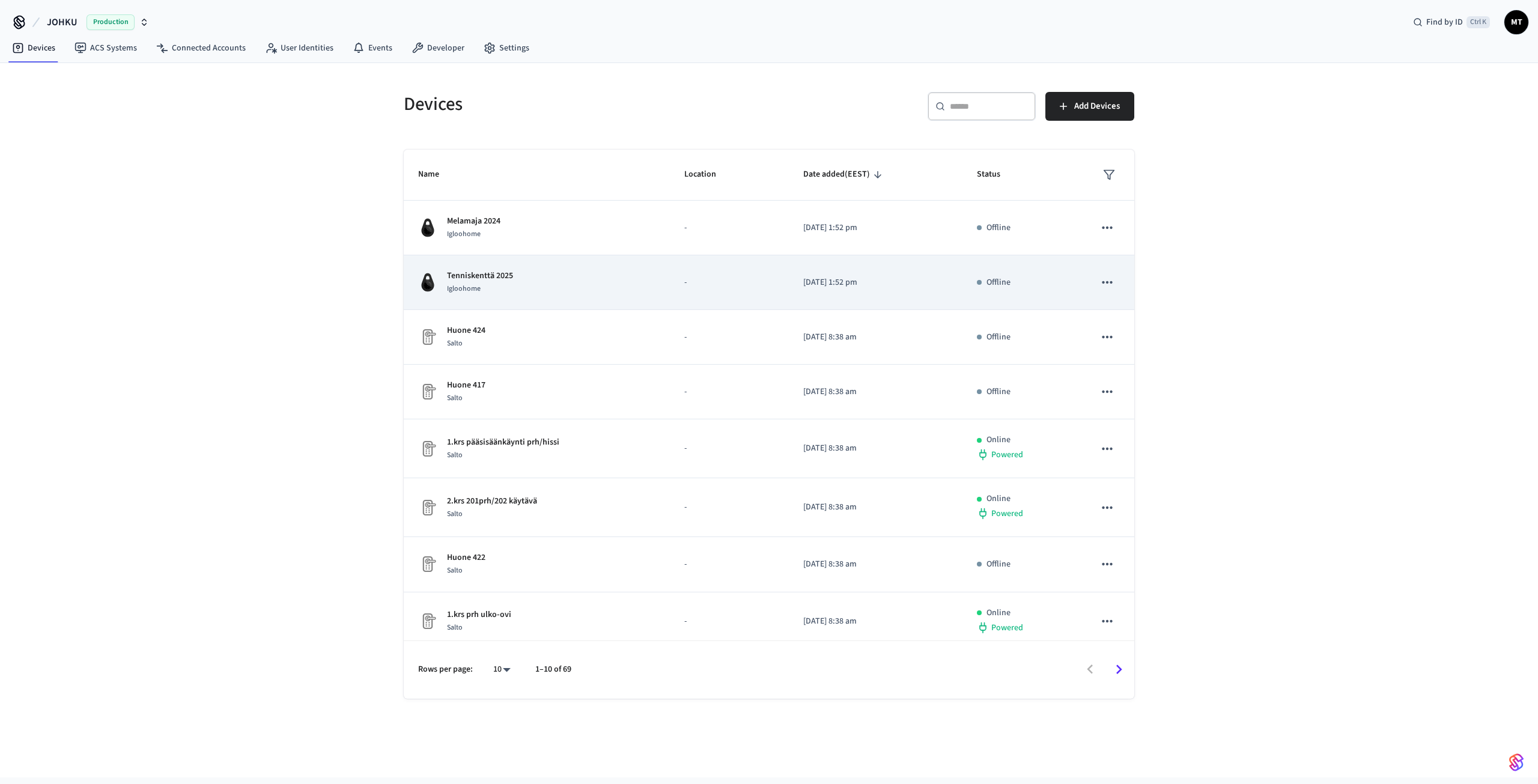
click at [465, 267] on td "Tenniskenttä 2025 Igloohome" at bounding box center [537, 283] width 266 height 55
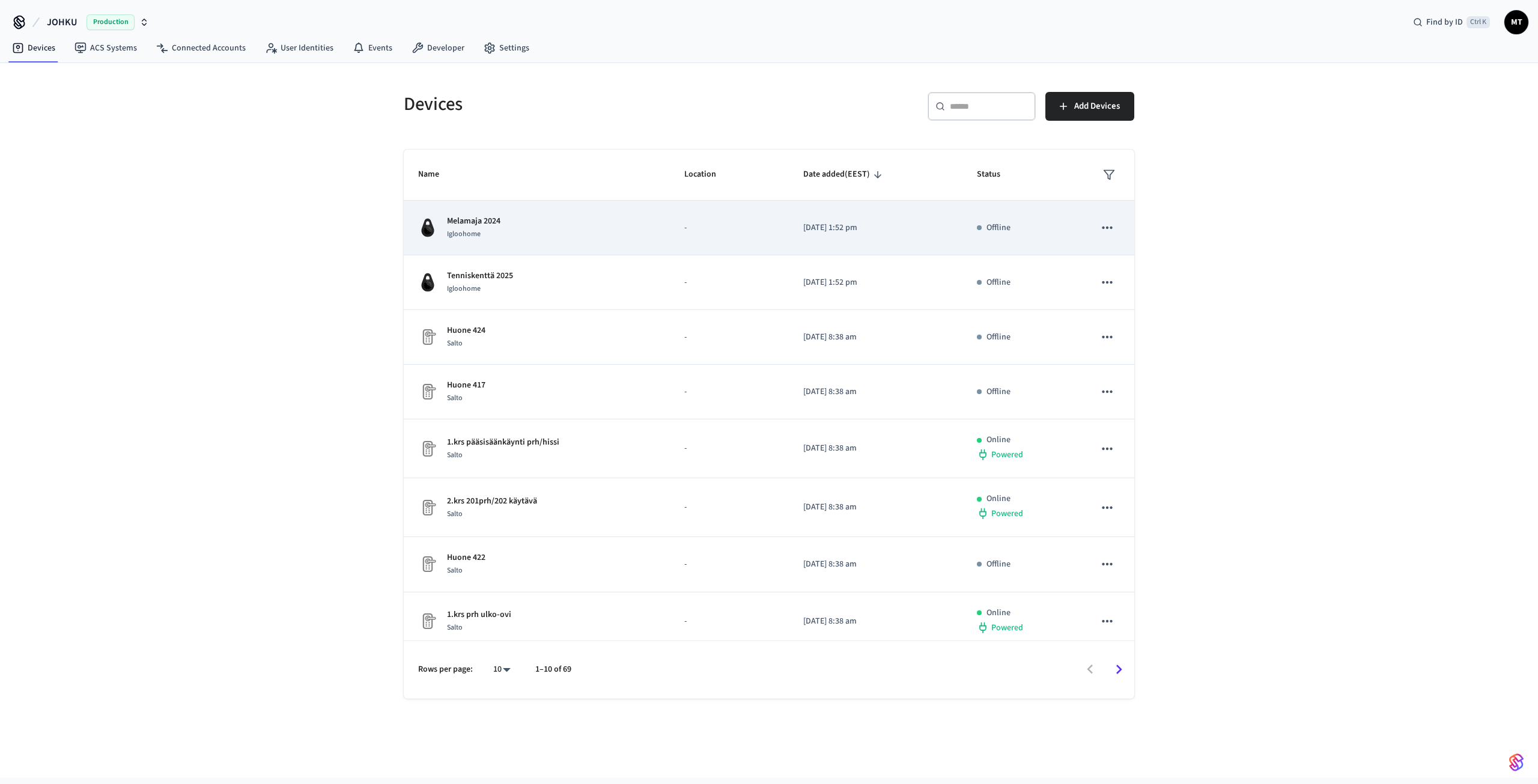
click at [465, 223] on p "Melamaja 2024" at bounding box center [474, 221] width 54 height 12
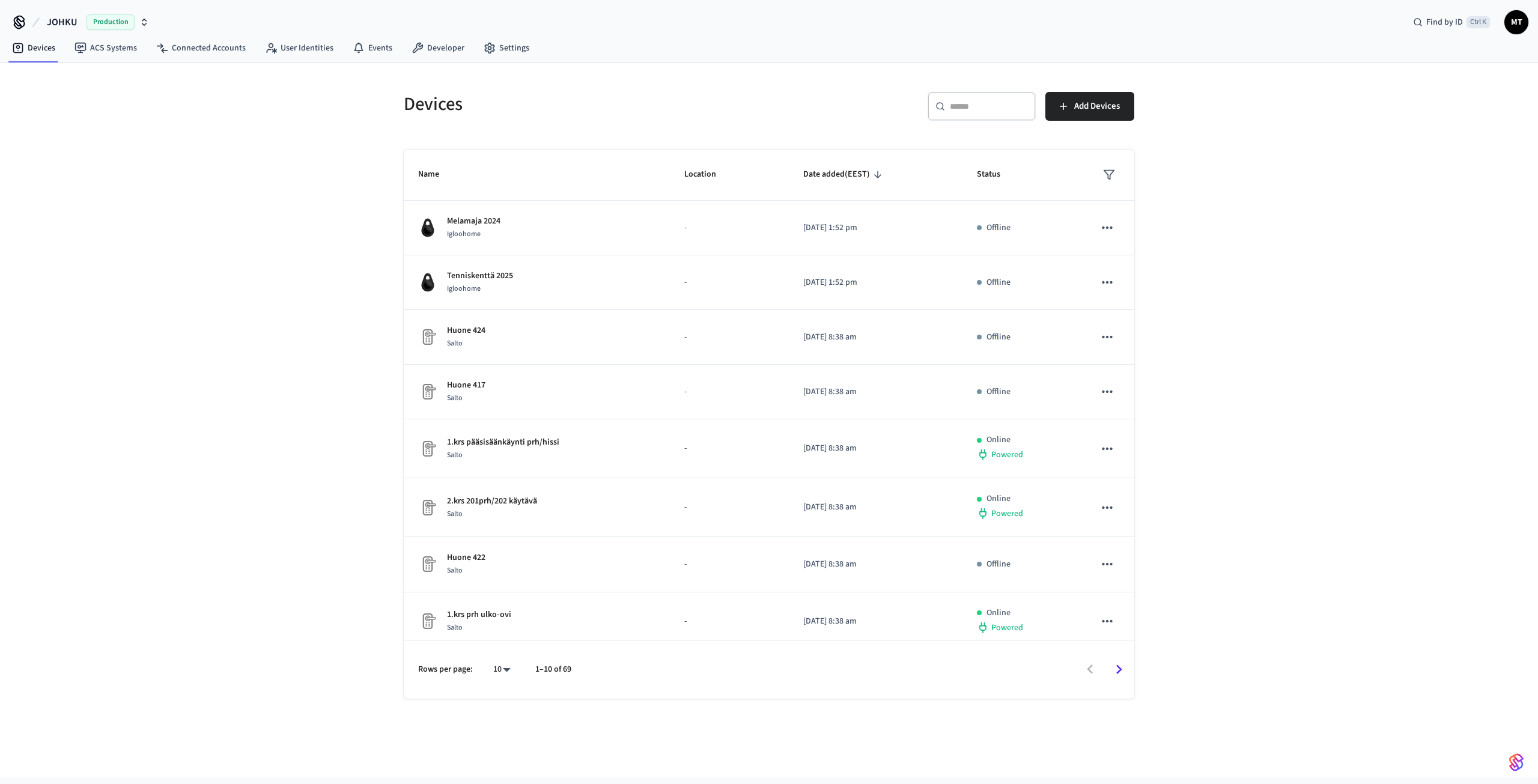
click at [281, 144] on div "Devices ​ ​ Add Devices Name Location Date added (EEST) Status Melamaja 2024 Ig…" at bounding box center [769, 420] width 1538 height 714
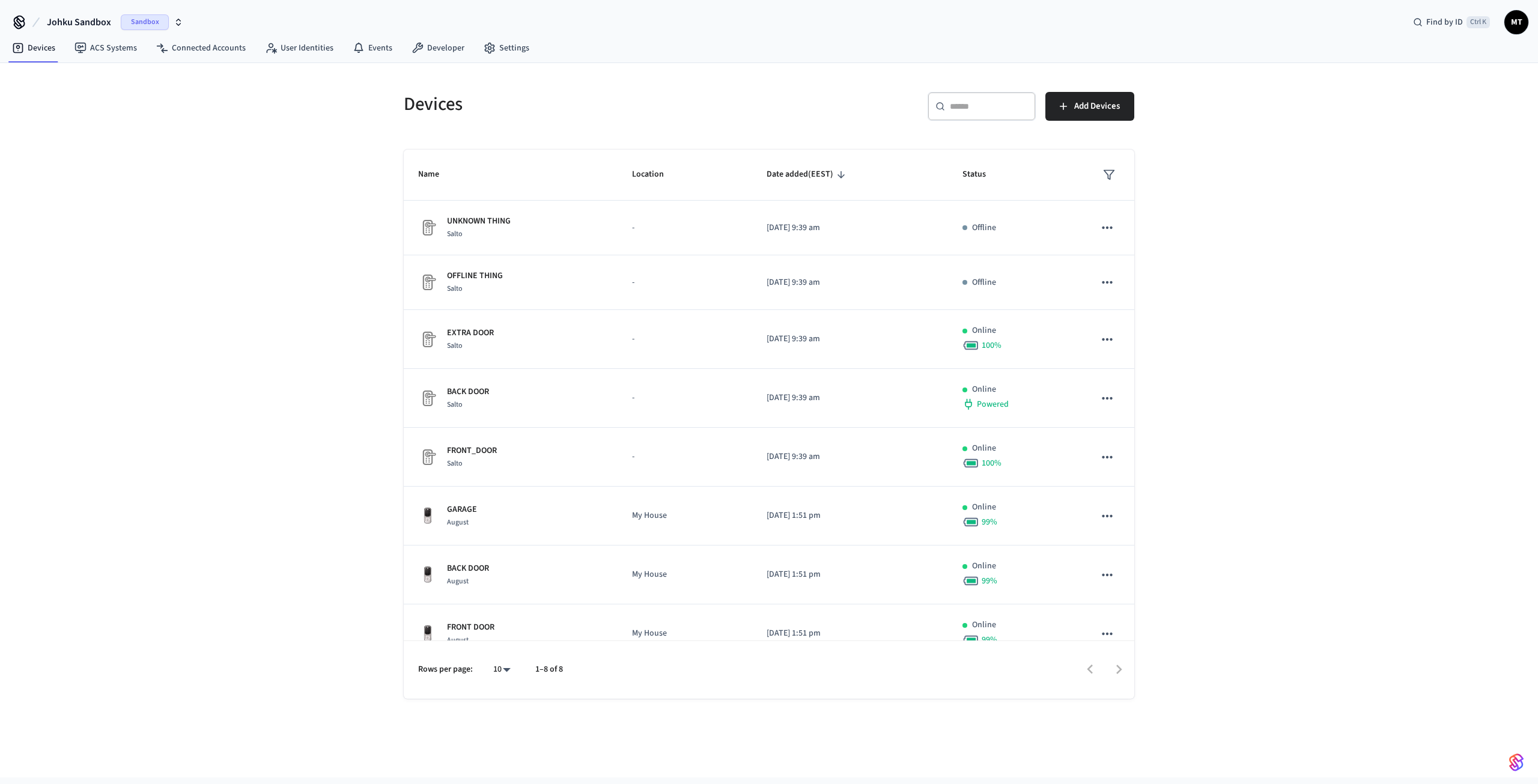
click at [155, 21] on span "Sandbox" at bounding box center [145, 22] width 48 height 16
click at [74, 78] on div "JOHKU Production" at bounding box center [97, 78] width 165 height 16
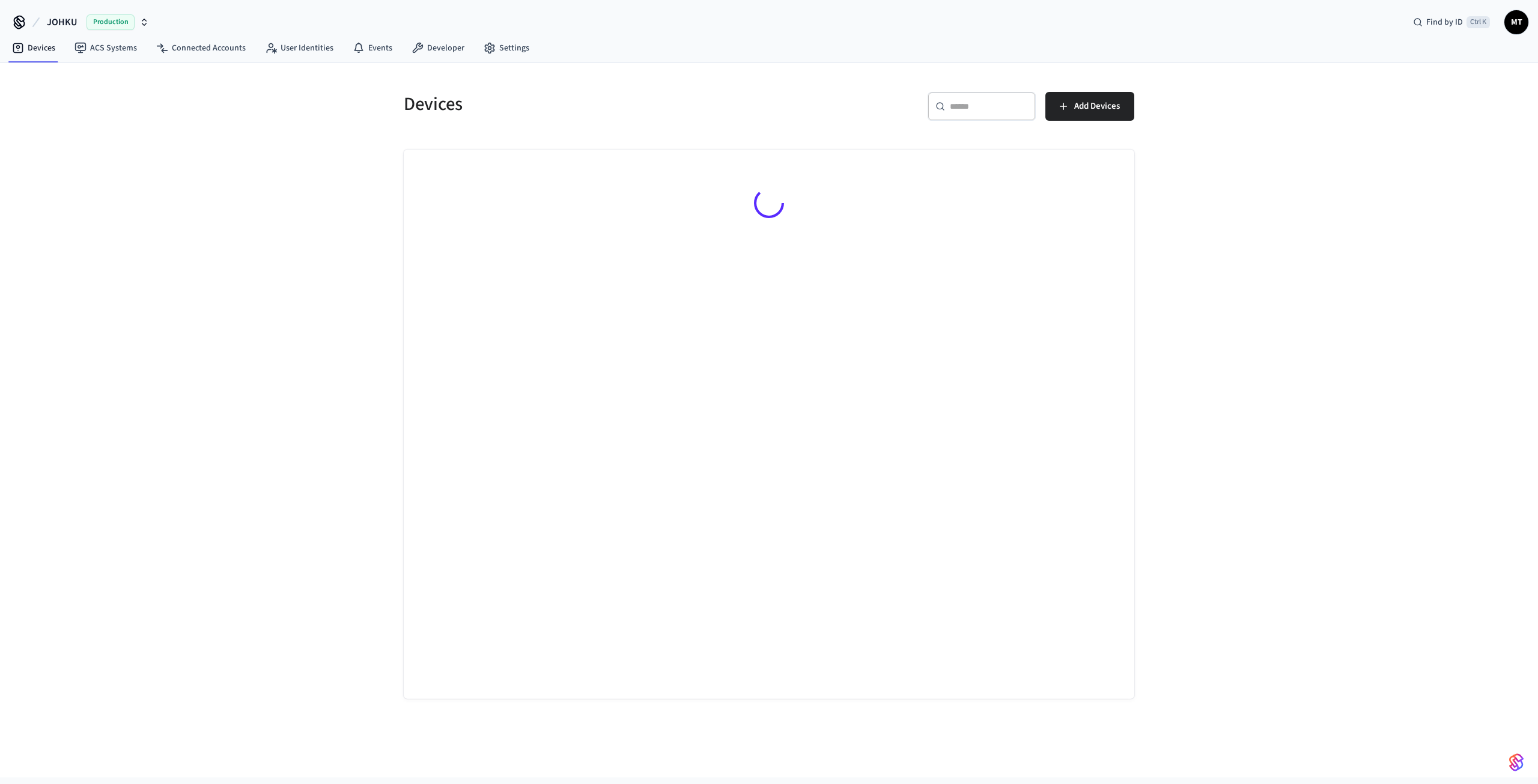
click at [242, 193] on div "Devices ​ ​ Add Devices" at bounding box center [769, 420] width 1538 height 714
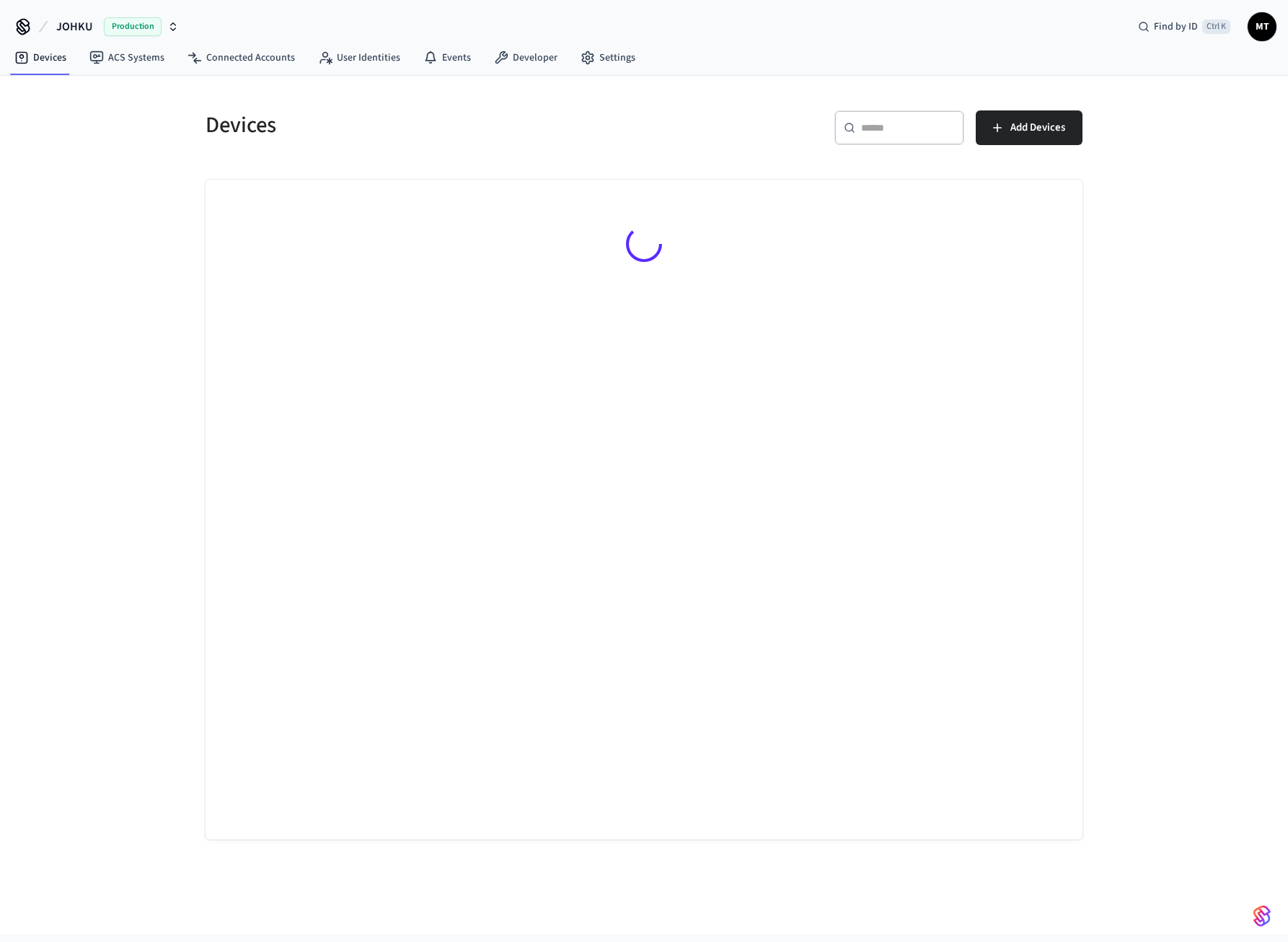
click at [119, 202] on div "Devices ​ ​ Add Devices" at bounding box center [644, 505] width 1288 height 858
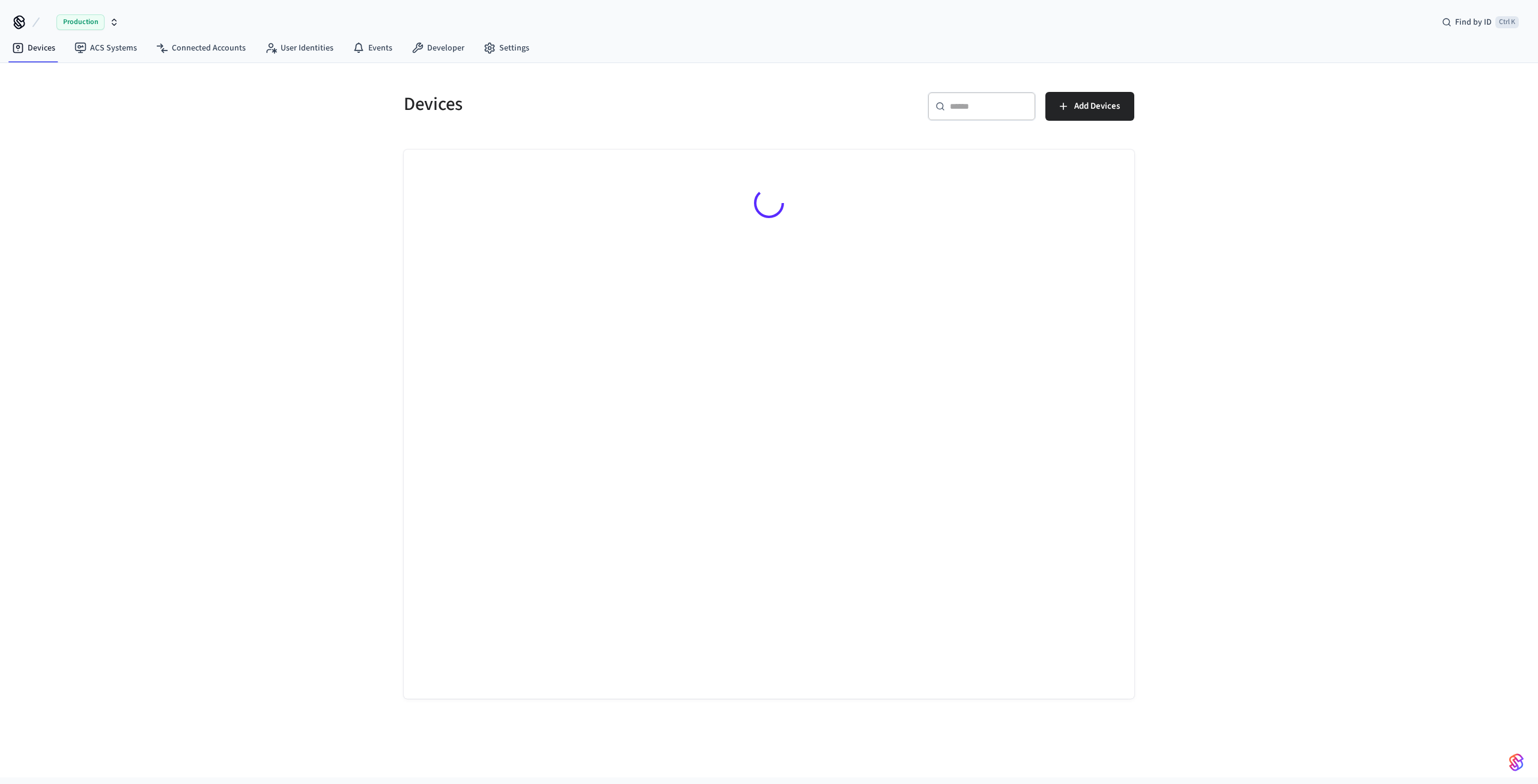
click at [260, 273] on div "Devices ​ ​ Add Devices" at bounding box center [769, 420] width 1538 height 714
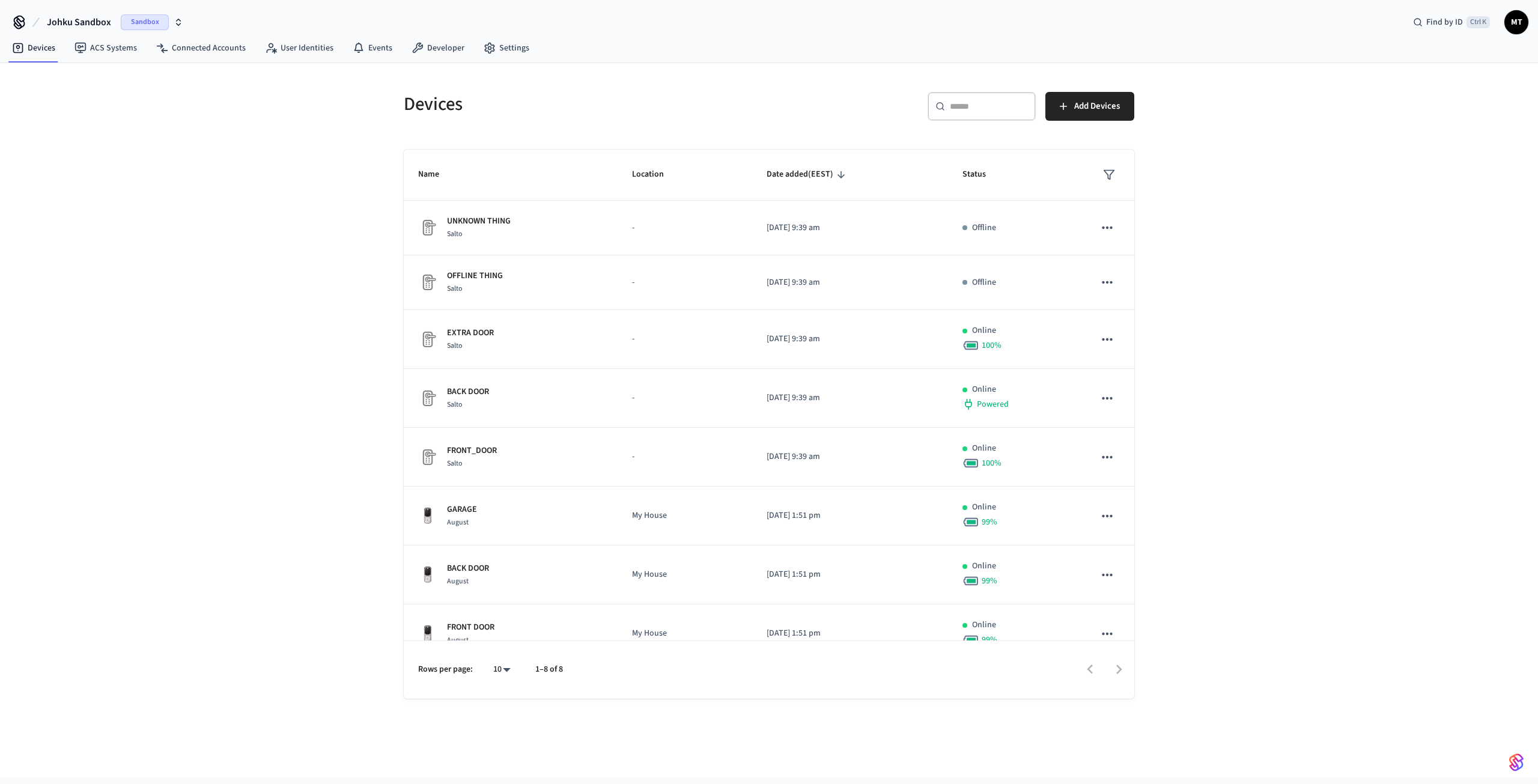
click at [137, 22] on span "Sandbox" at bounding box center [145, 22] width 48 height 16
click at [87, 83] on div "JOHKU Production" at bounding box center [97, 78] width 165 height 16
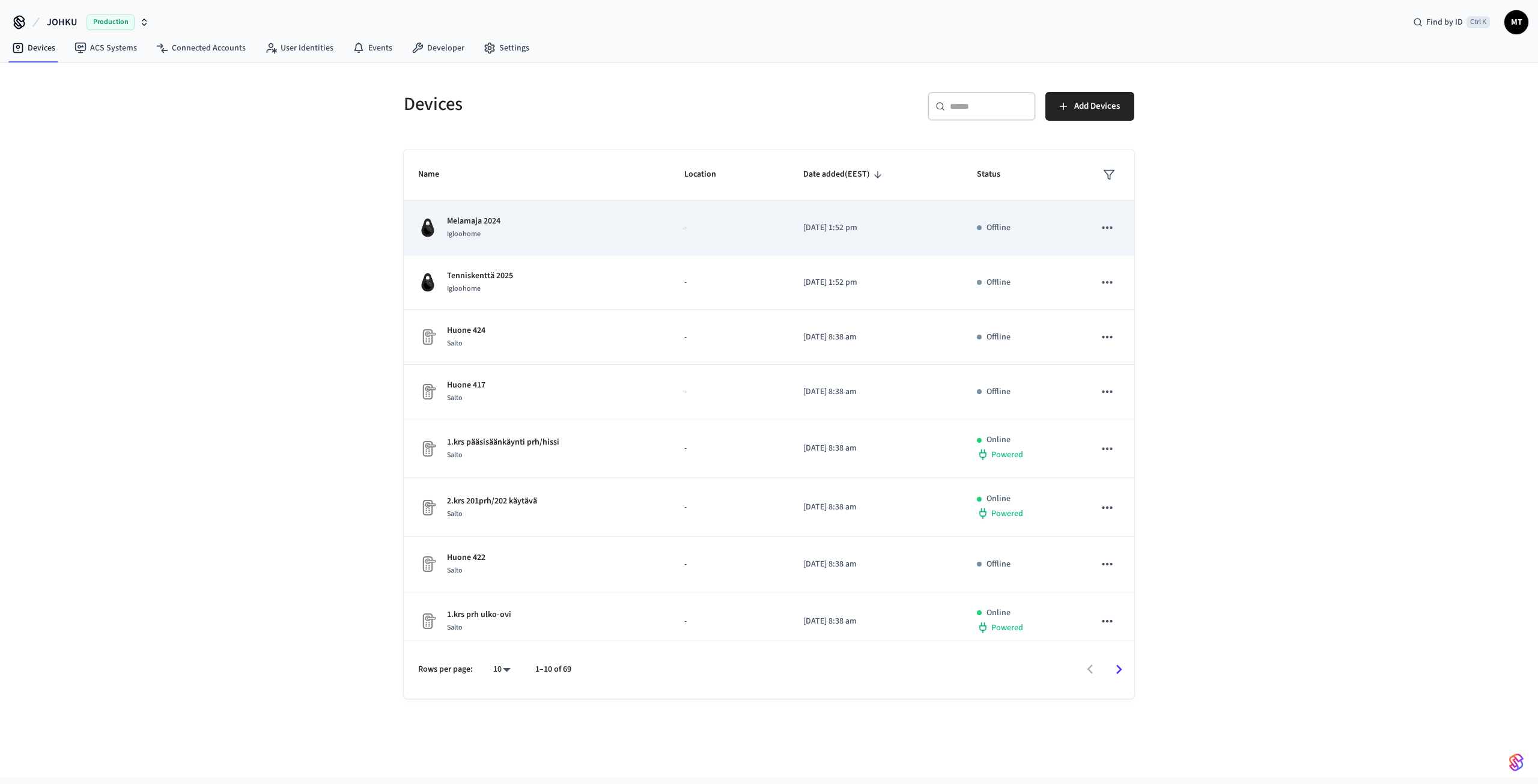
click at [529, 218] on div "Melamaja 2024 Igloohome" at bounding box center [536, 227] width 237 height 25
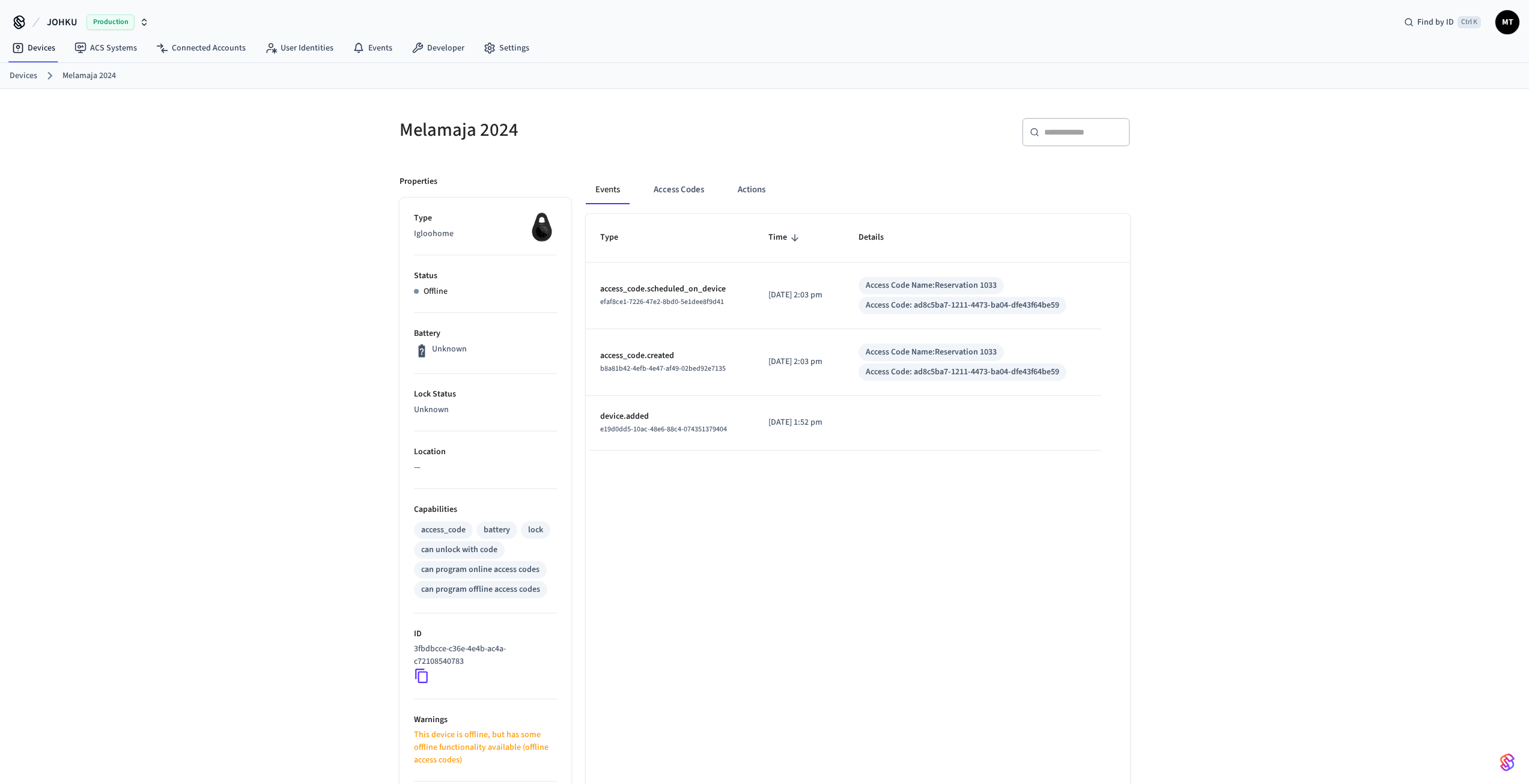
click at [426, 672] on icon at bounding box center [421, 676] width 12 height 14
click at [684, 193] on button "Access Codes" at bounding box center [678, 190] width 70 height 29
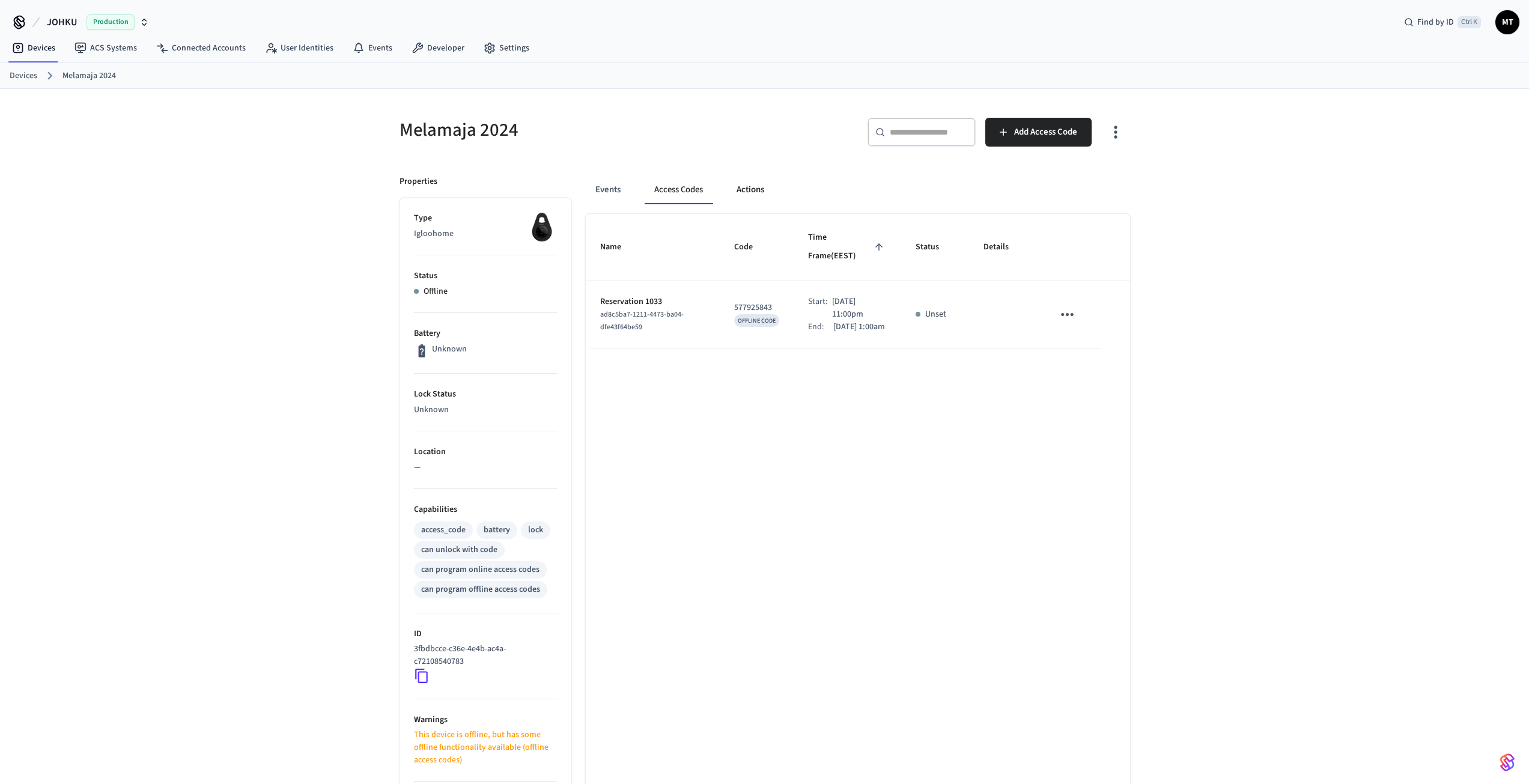
click at [758, 181] on button "Actions" at bounding box center [750, 190] width 47 height 29
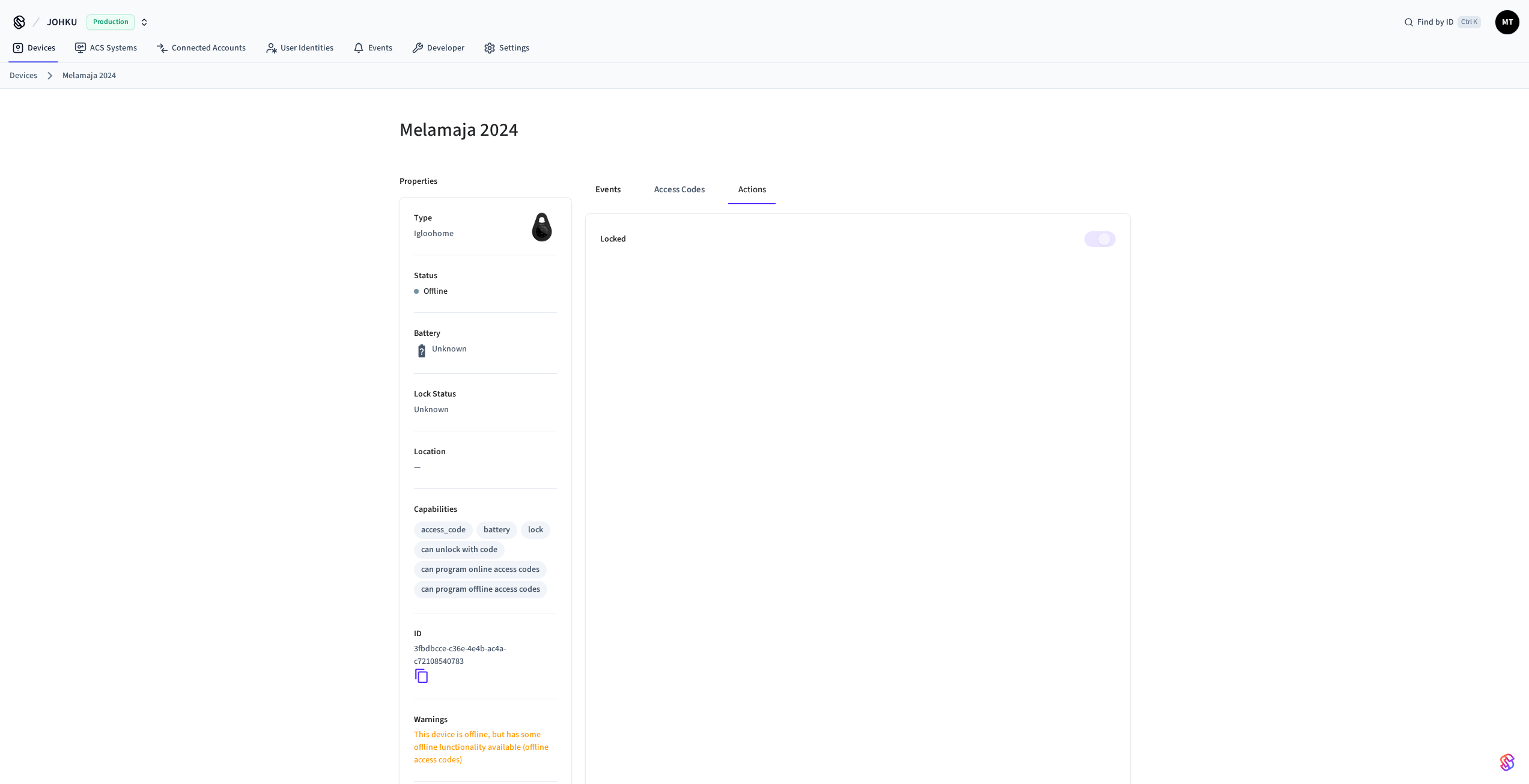
click at [629, 193] on button "Events" at bounding box center [608, 190] width 44 height 29
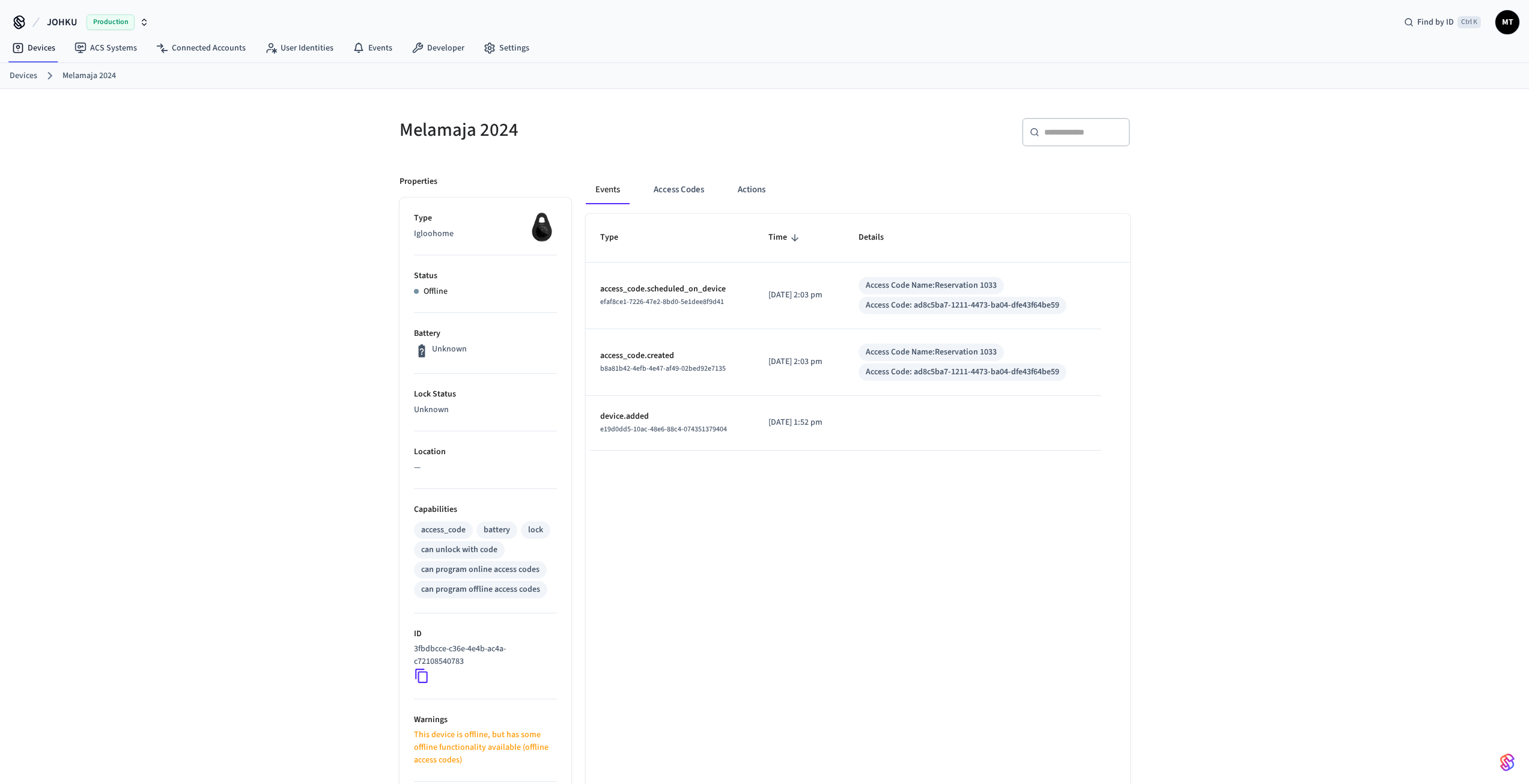
click at [424, 680] on icon at bounding box center [422, 676] width 16 height 16
click at [203, 49] on link "Connected Accounts" at bounding box center [201, 48] width 109 height 22
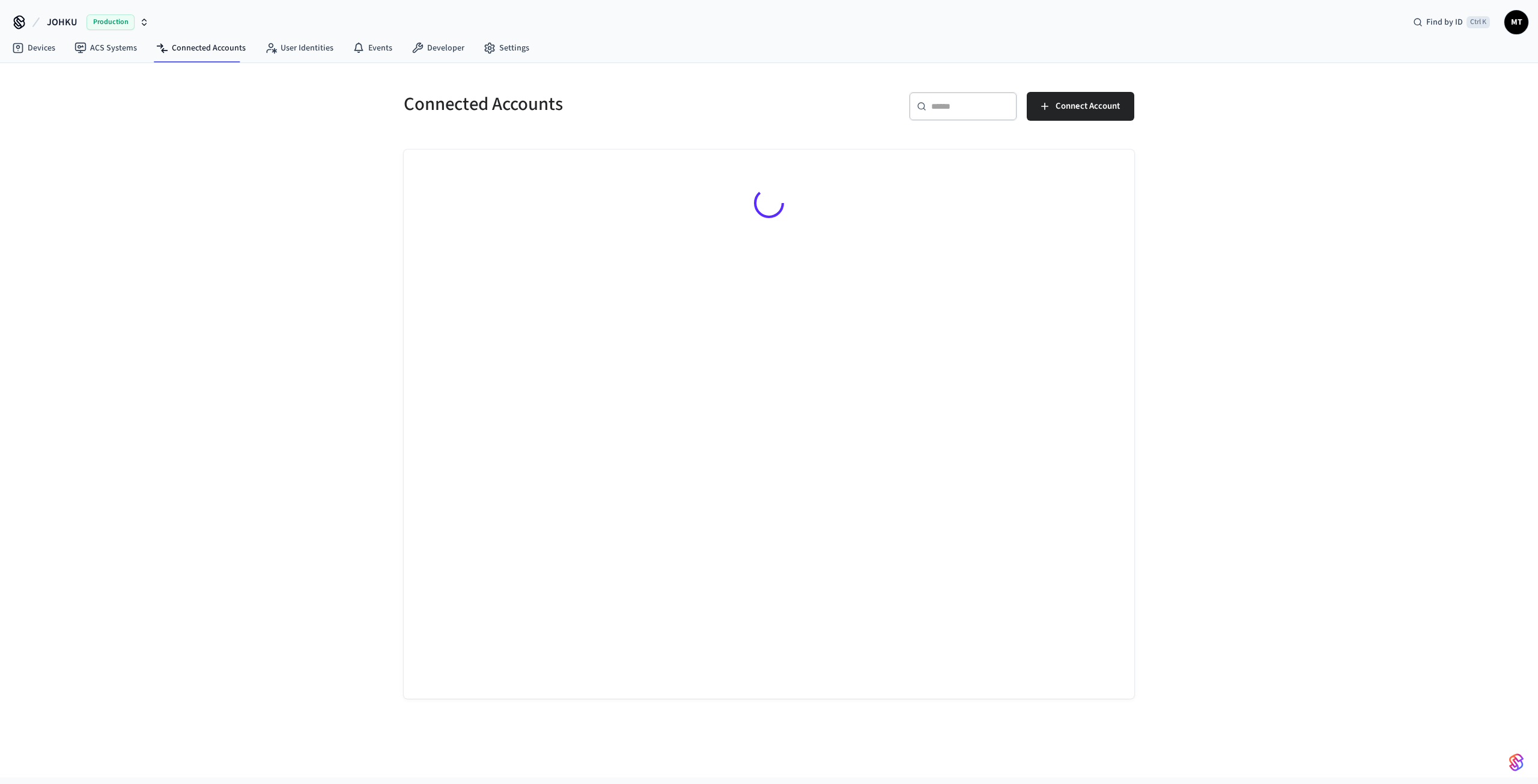
click at [121, 312] on div "Connected Accounts ​ ​ Connect Account" at bounding box center [769, 420] width 1538 height 714
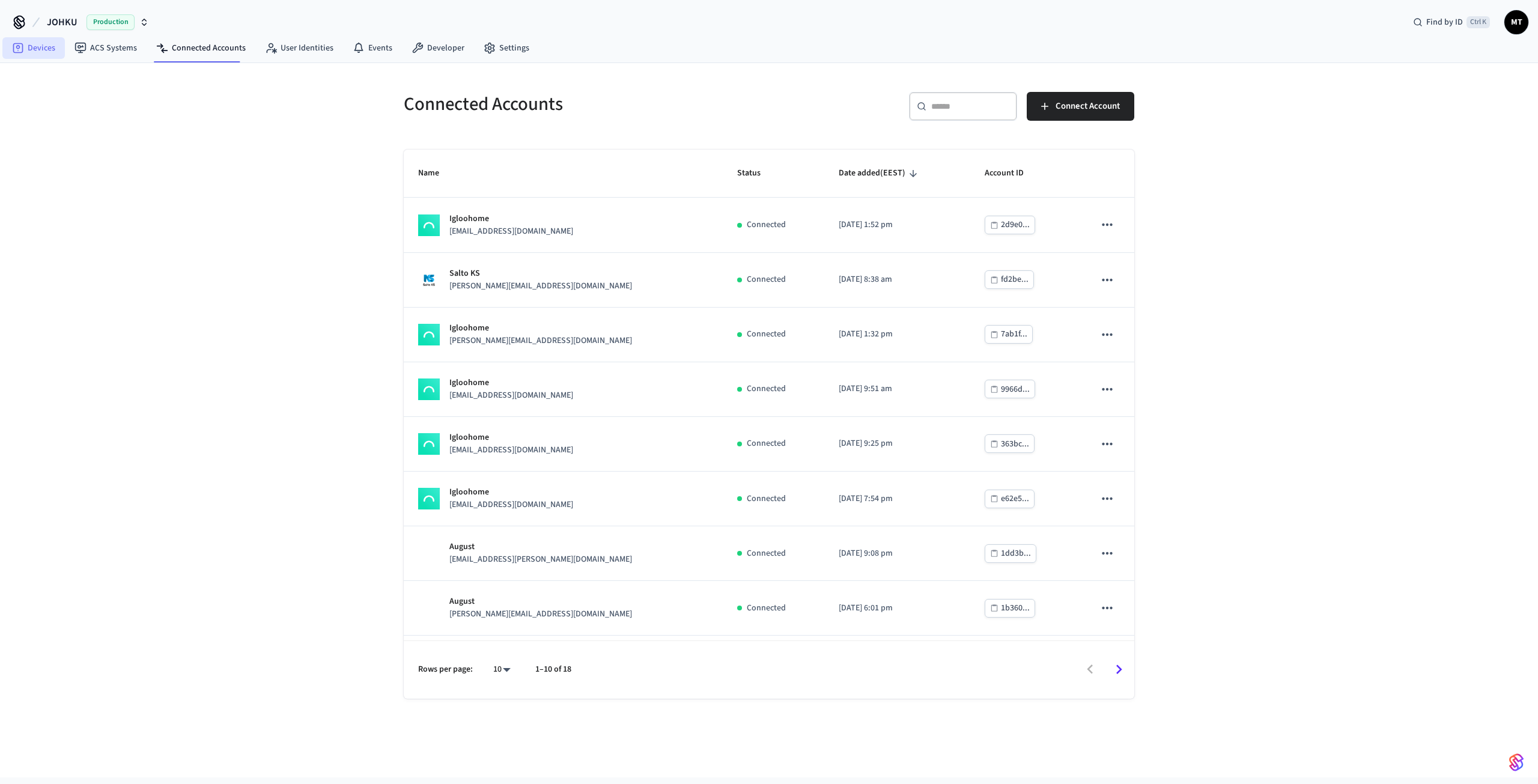
click at [40, 48] on link "Devices" at bounding box center [34, 48] width 63 height 22
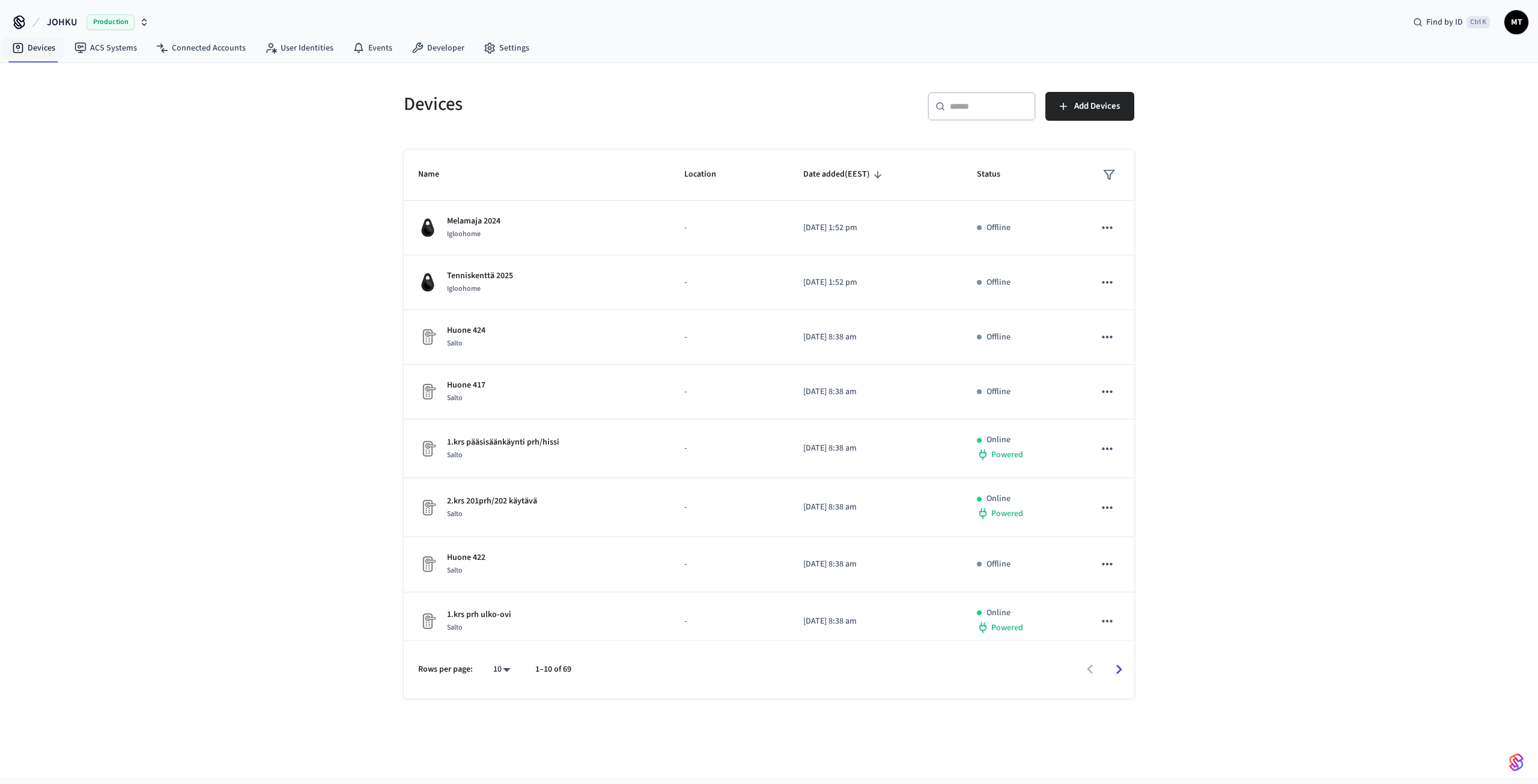
click at [1019, 113] on div "​ ​" at bounding box center [982, 106] width 108 height 29
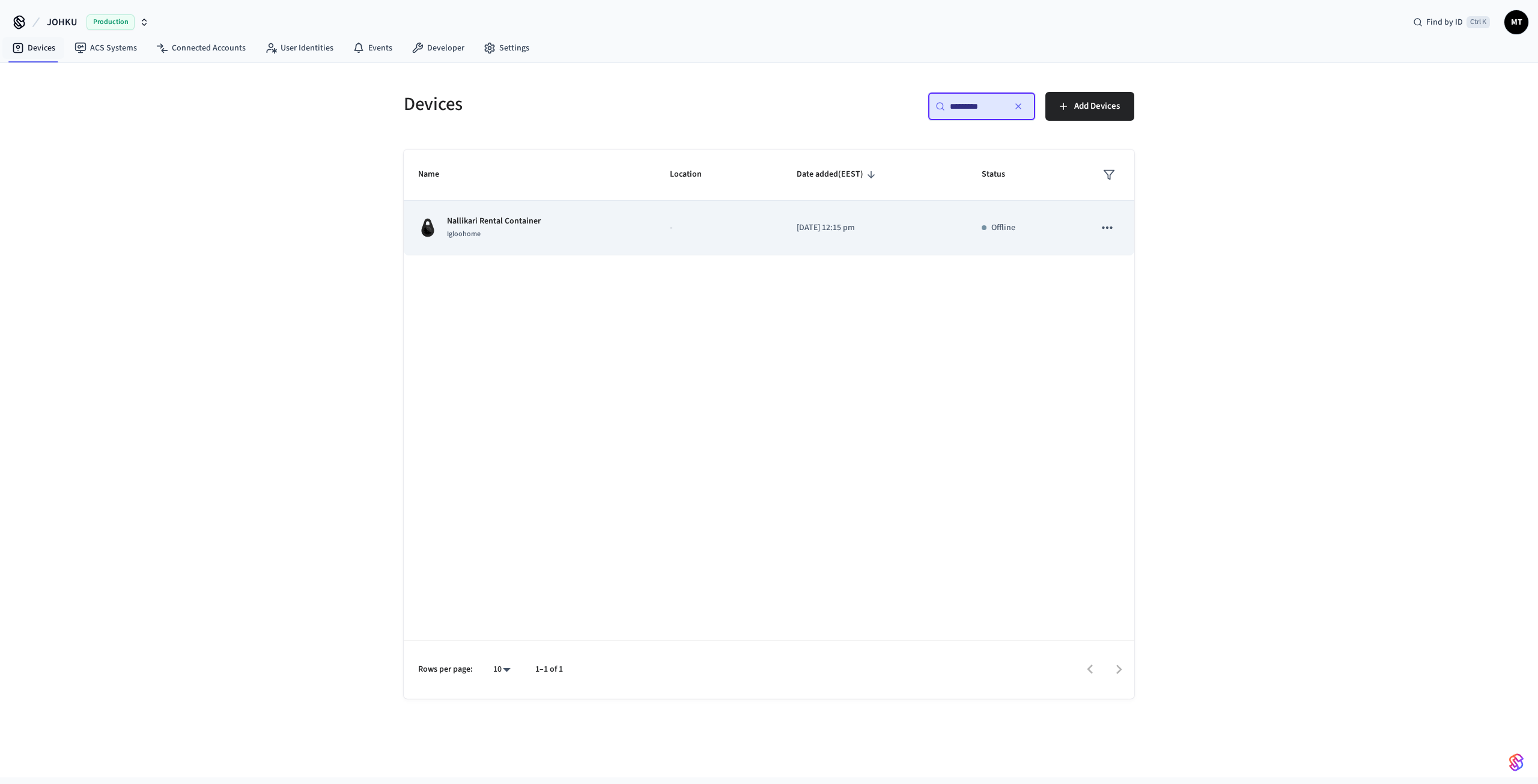
type input "*********"
click at [512, 221] on p "Nallikari Rental Container" at bounding box center [494, 221] width 94 height 12
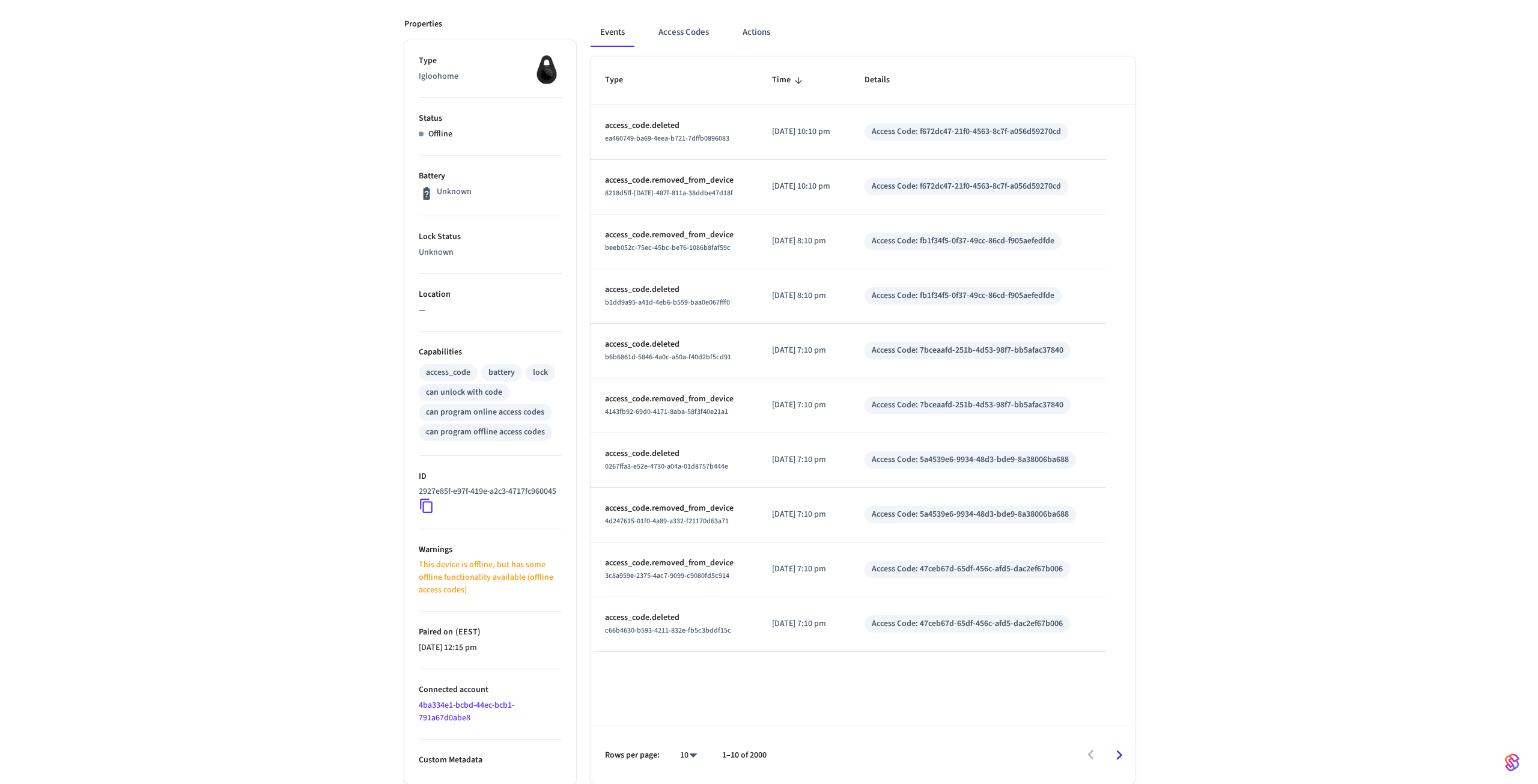
scroll to position [170, 0]
click at [680, 760] on body "JOHKU Production Find by ID Ctrl K MT Devices ACS Systems Connected Accounts Us…" at bounding box center [764, 313] width 1529 height 941
click at [674, 754] on li "100" at bounding box center [678, 749] width 32 height 32
type input "***"
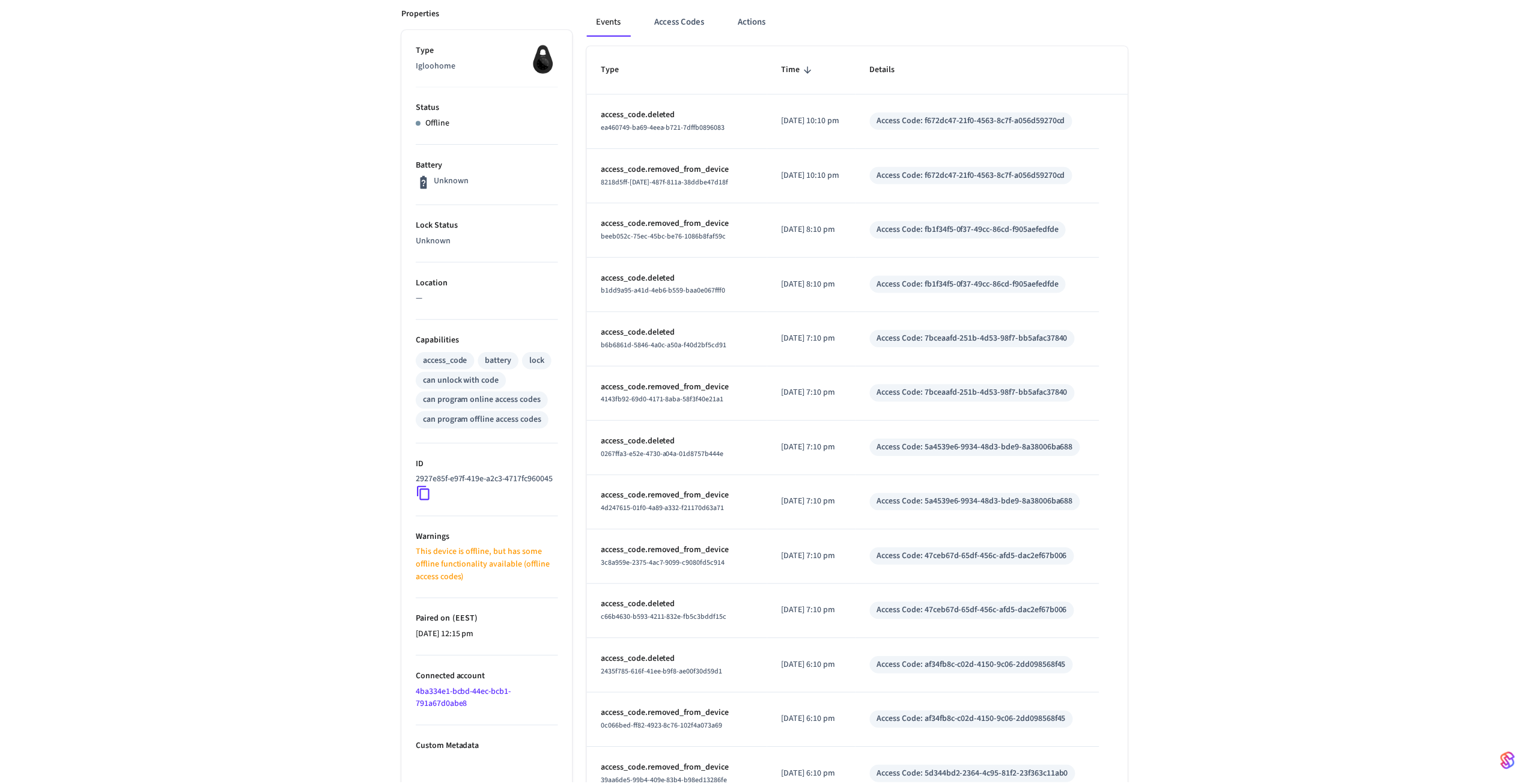
scroll to position [5003, 0]
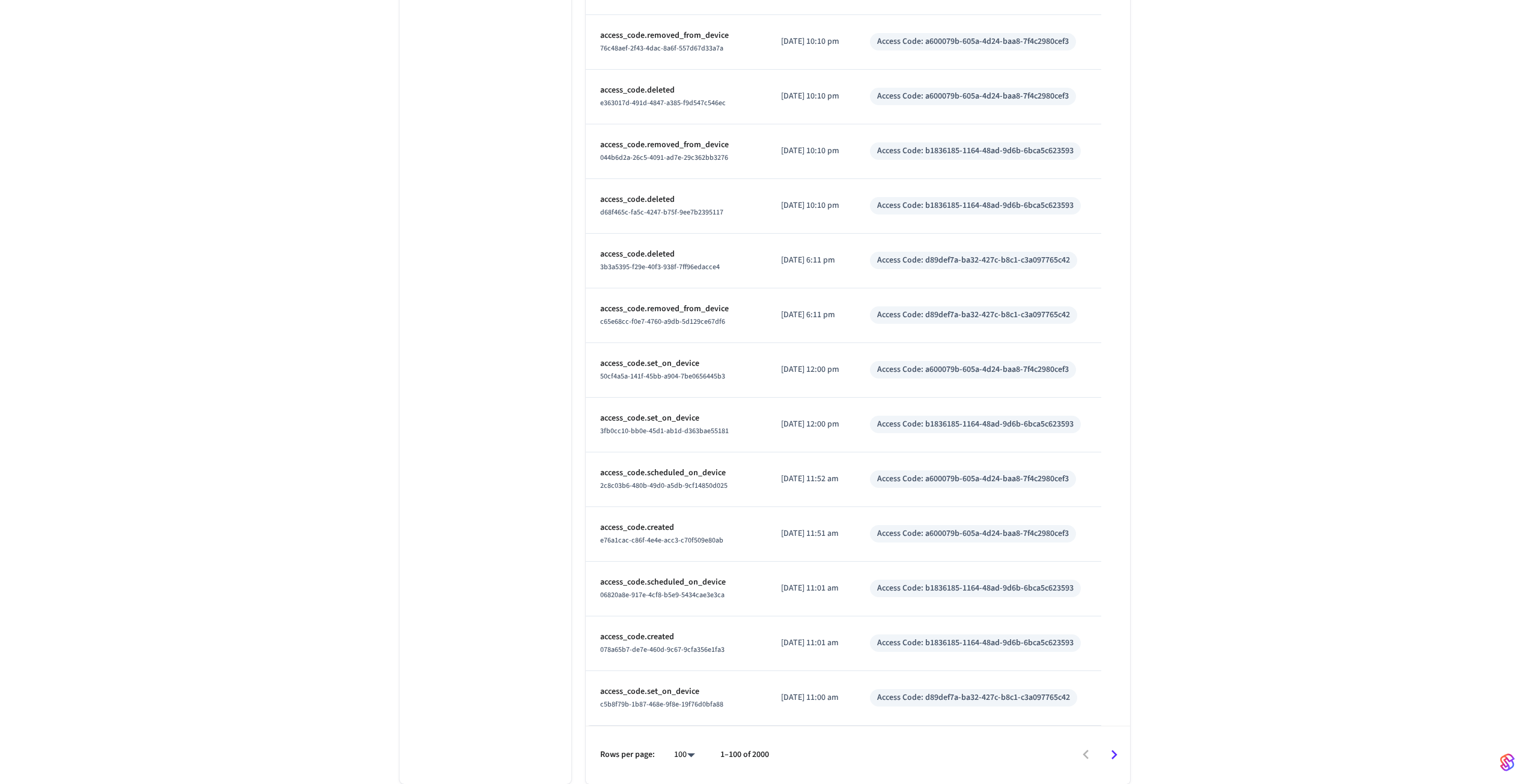
click at [1112, 746] on icon "Go to next page" at bounding box center [1114, 755] width 19 height 19
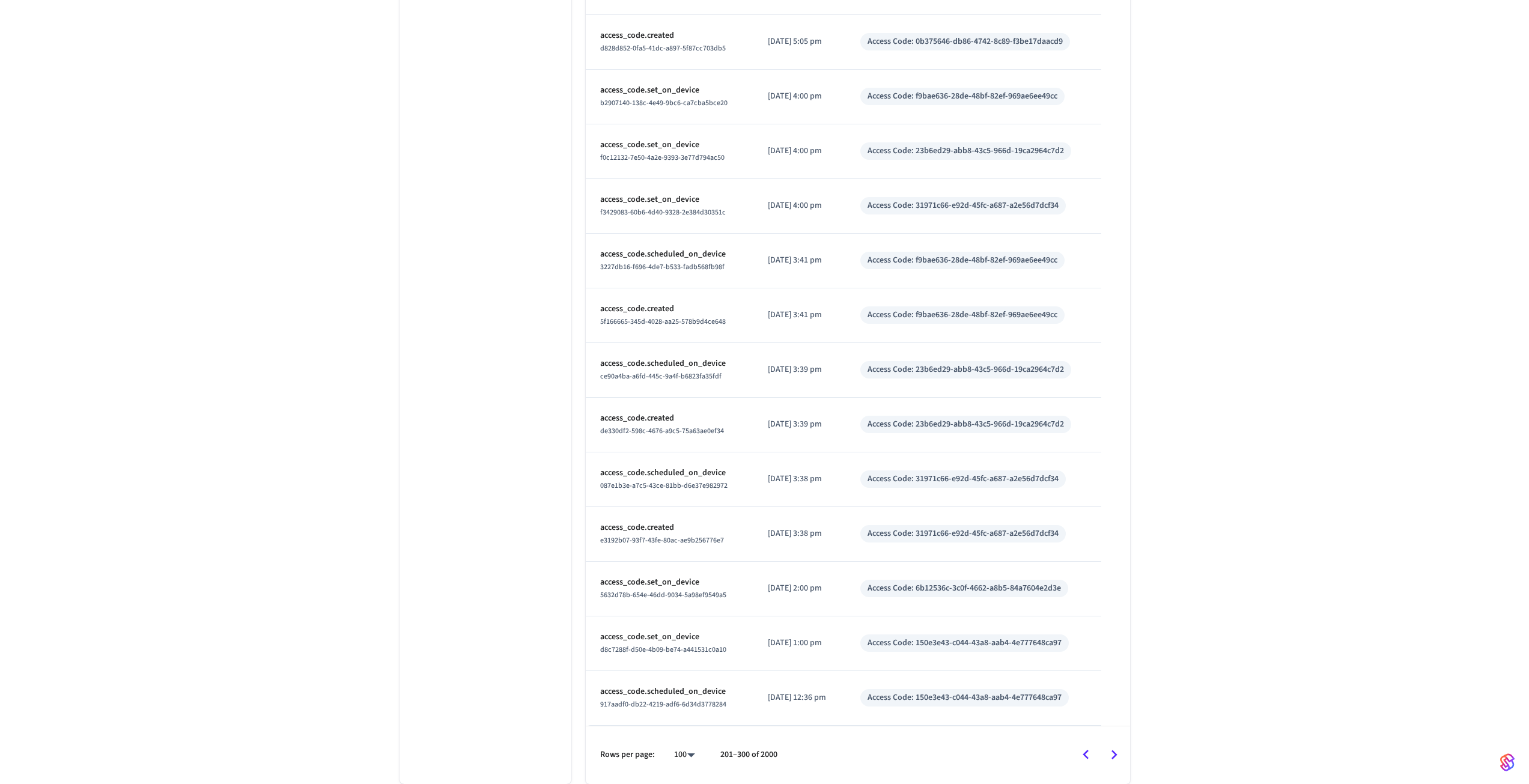
click at [1112, 746] on icon "Go to next page" at bounding box center [1114, 755] width 19 height 19
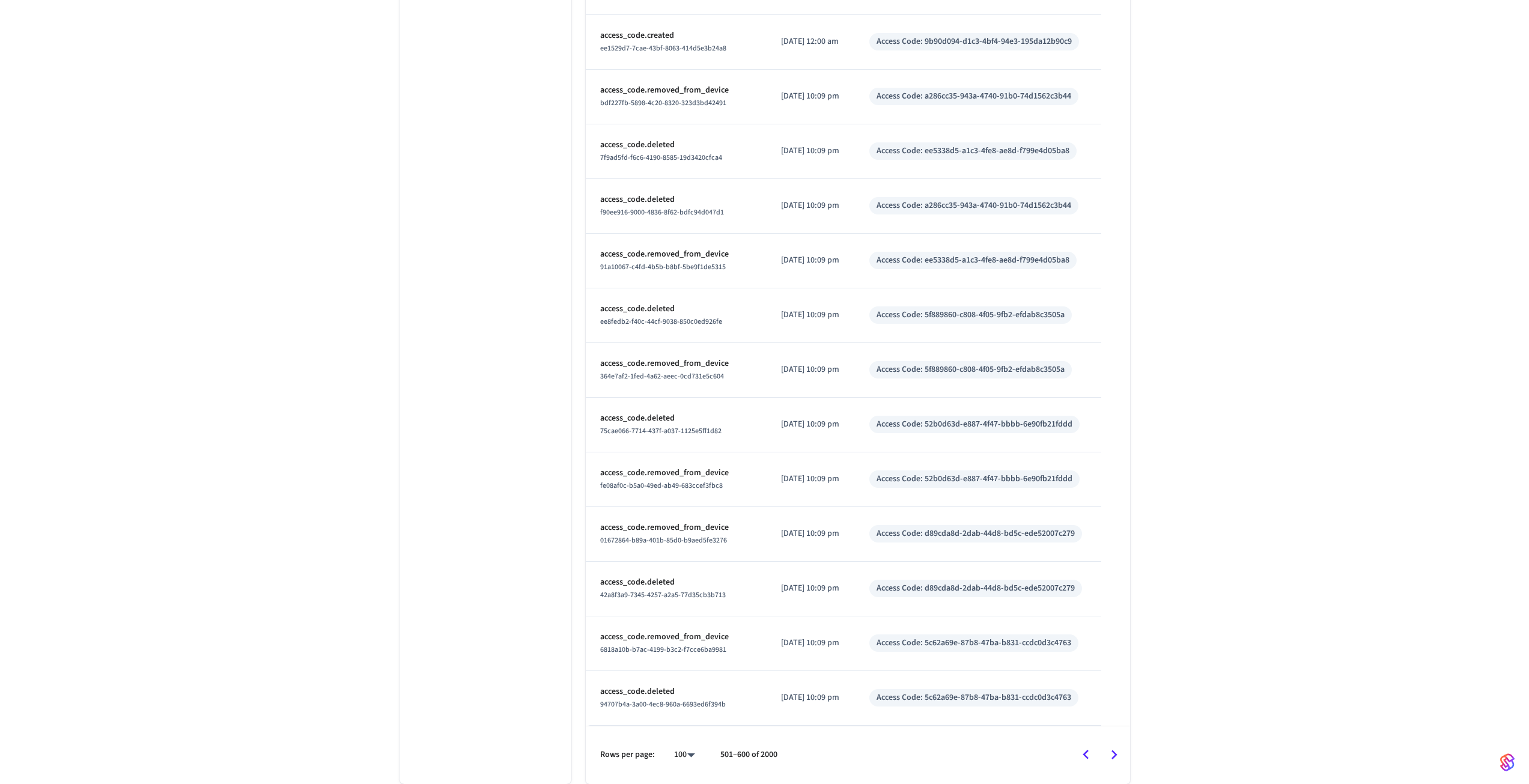
click at [1112, 746] on icon "Go to next page" at bounding box center [1114, 755] width 19 height 19
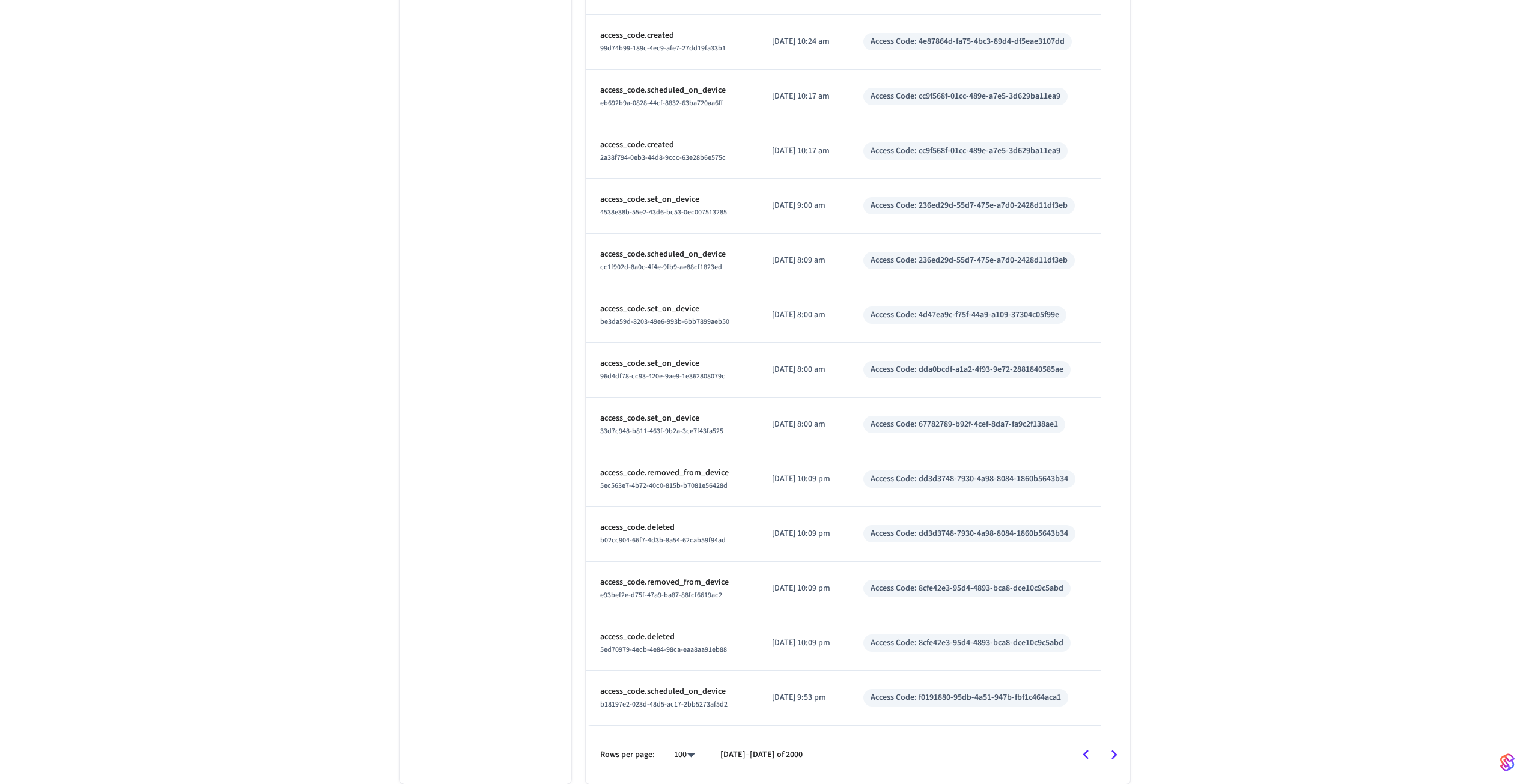
click at [1112, 746] on icon "Go to next page" at bounding box center [1114, 755] width 19 height 19
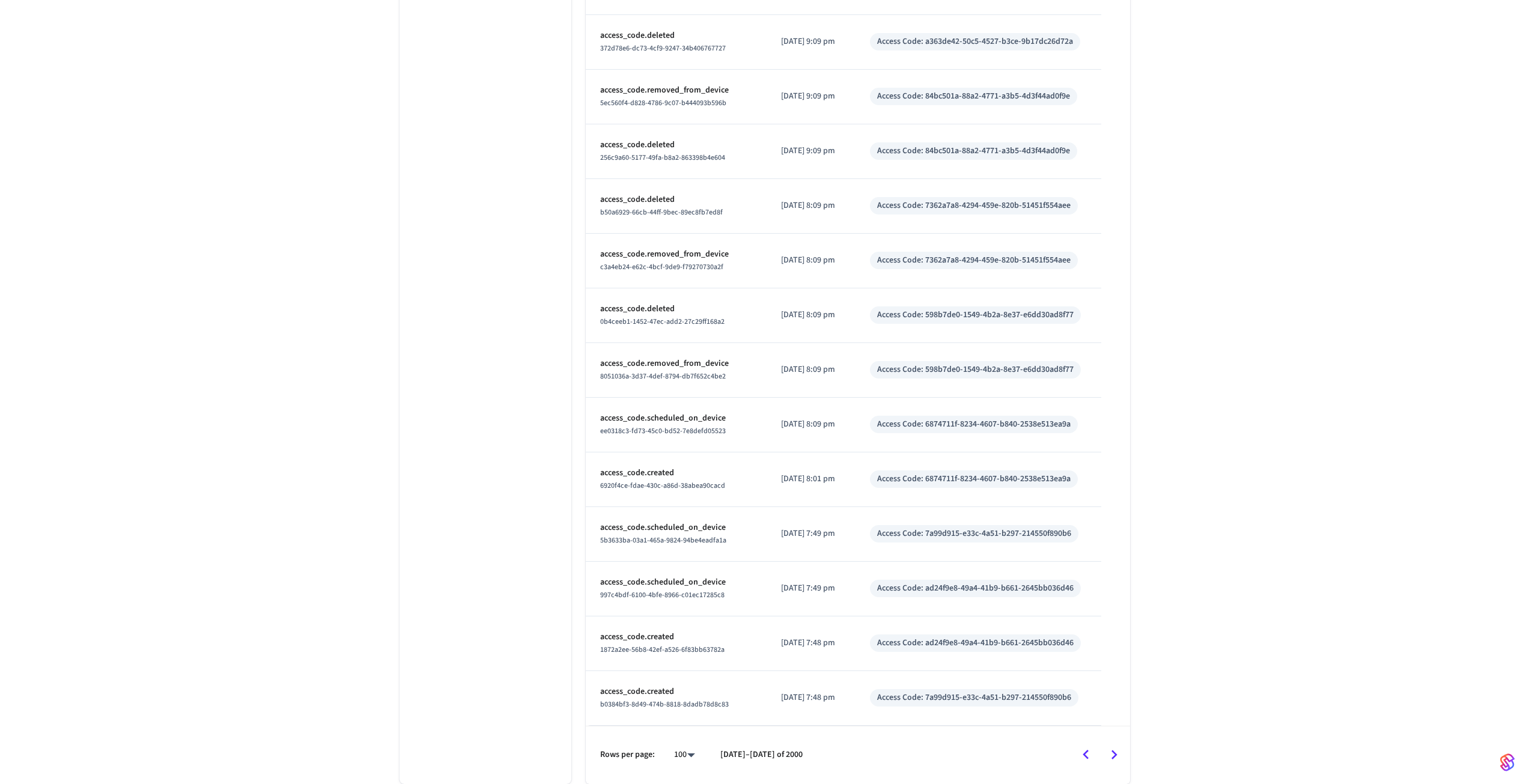
click at [1112, 746] on icon "Go to next page" at bounding box center [1114, 755] width 19 height 19
click at [1112, 746] on div at bounding box center [971, 755] width 314 height 28
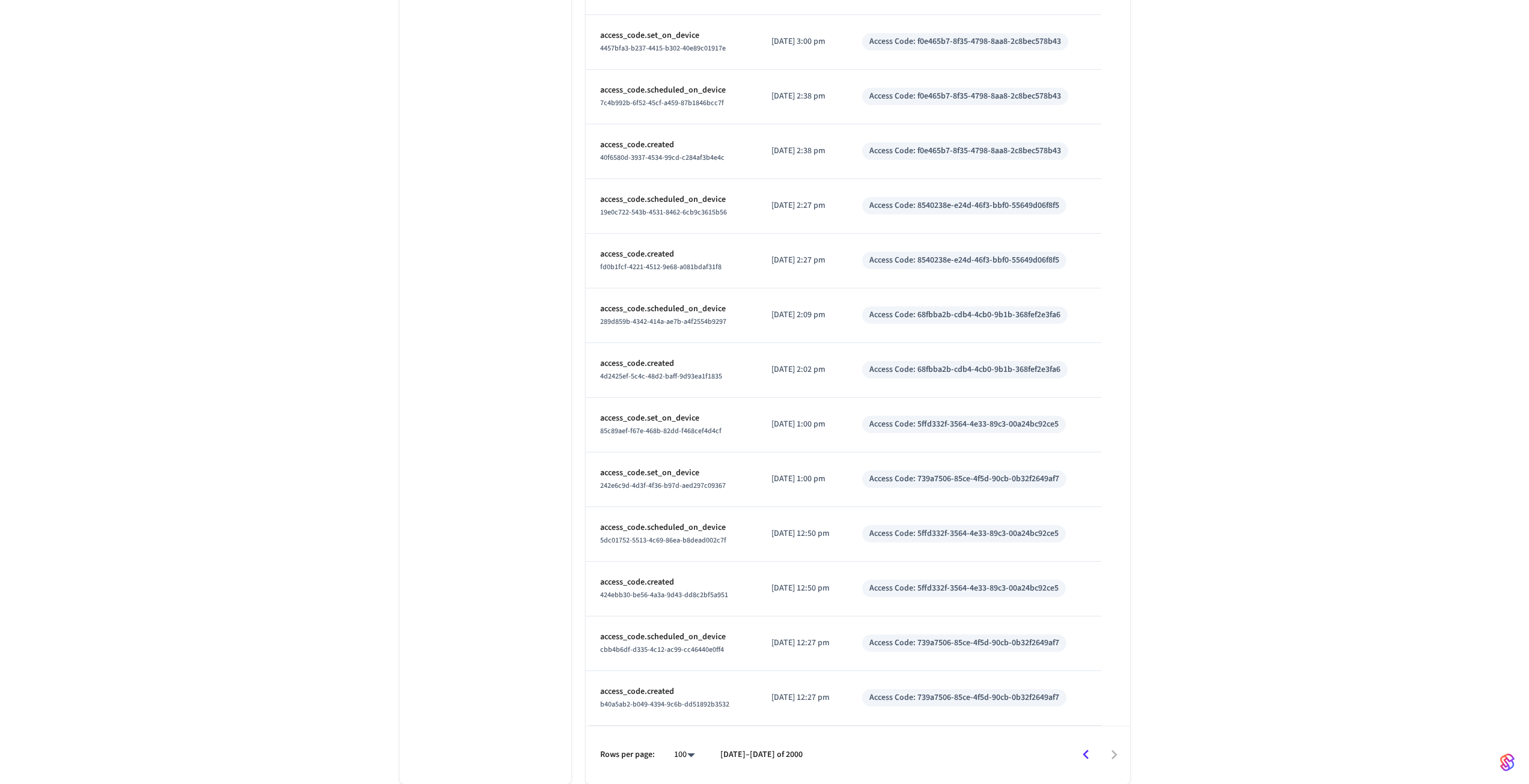
click at [1112, 746] on div at bounding box center [971, 755] width 314 height 28
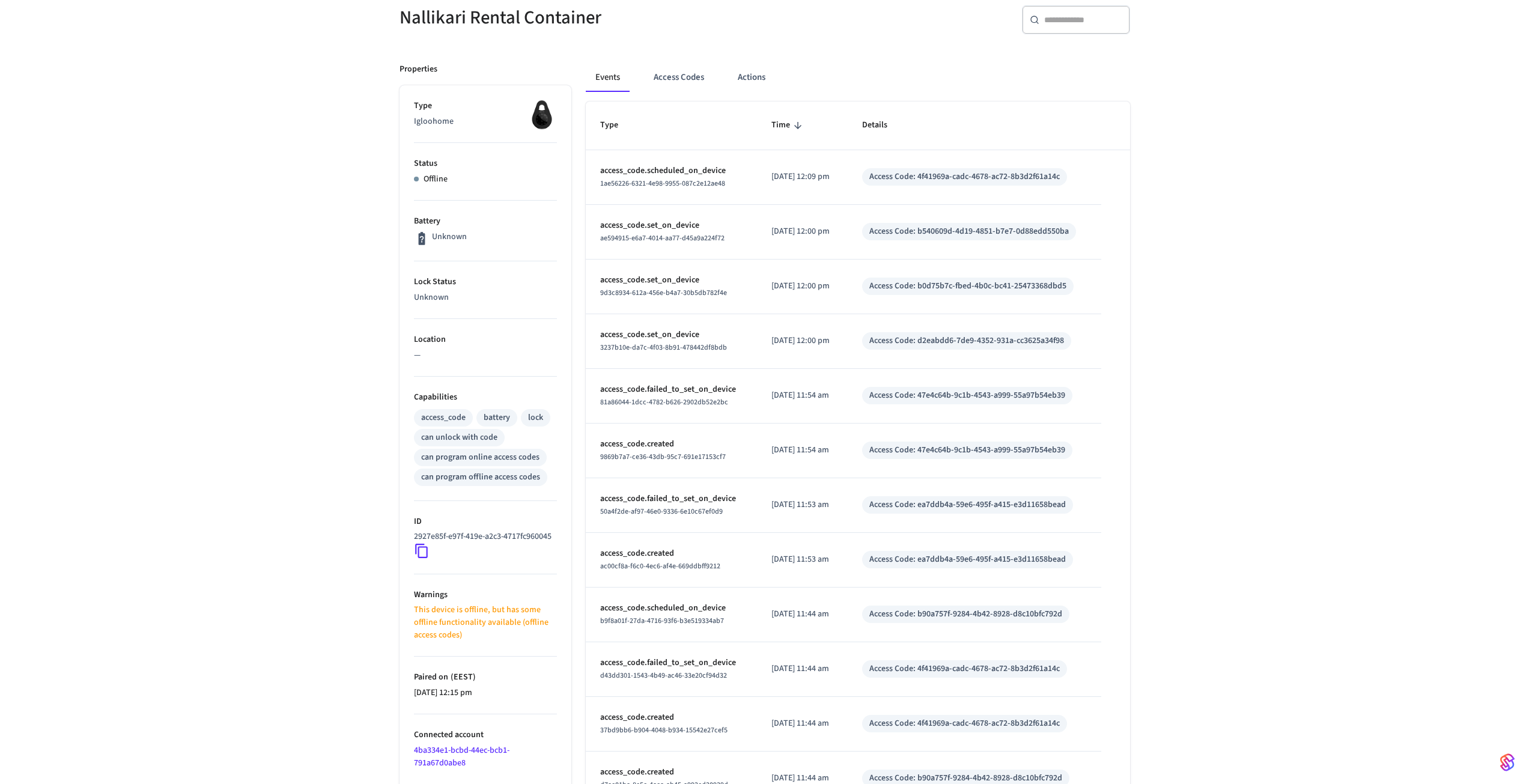
scroll to position [360, 0]
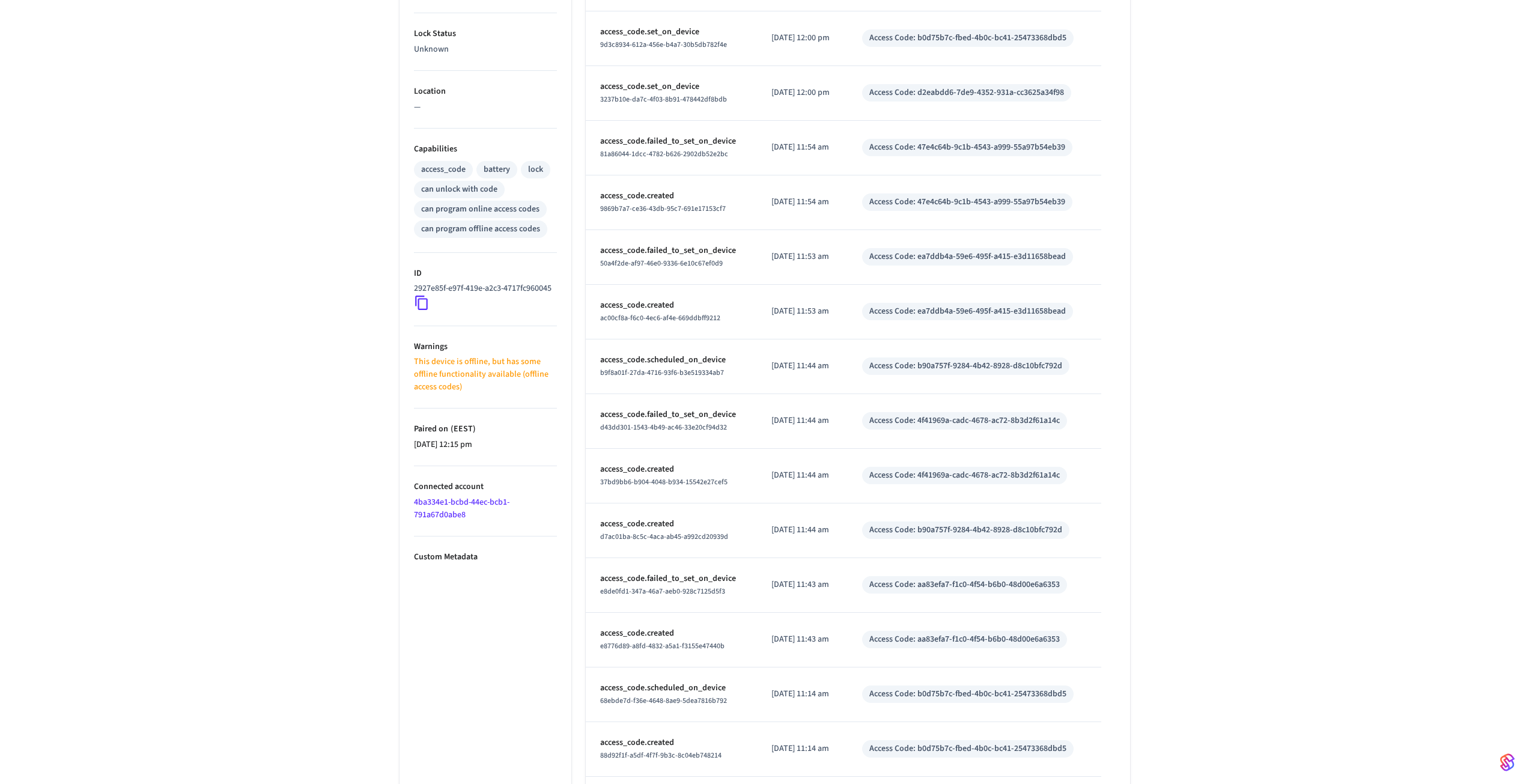
click at [448, 451] on p "2024/12/05 at 12:15 pm" at bounding box center [485, 445] width 143 height 12
click at [414, 451] on p "2024/12/05 at 12:15 pm" at bounding box center [485, 445] width 143 height 12
drag, startPoint x: 413, startPoint y: 458, endPoint x: 410, endPoint y: 466, distance: 8.5
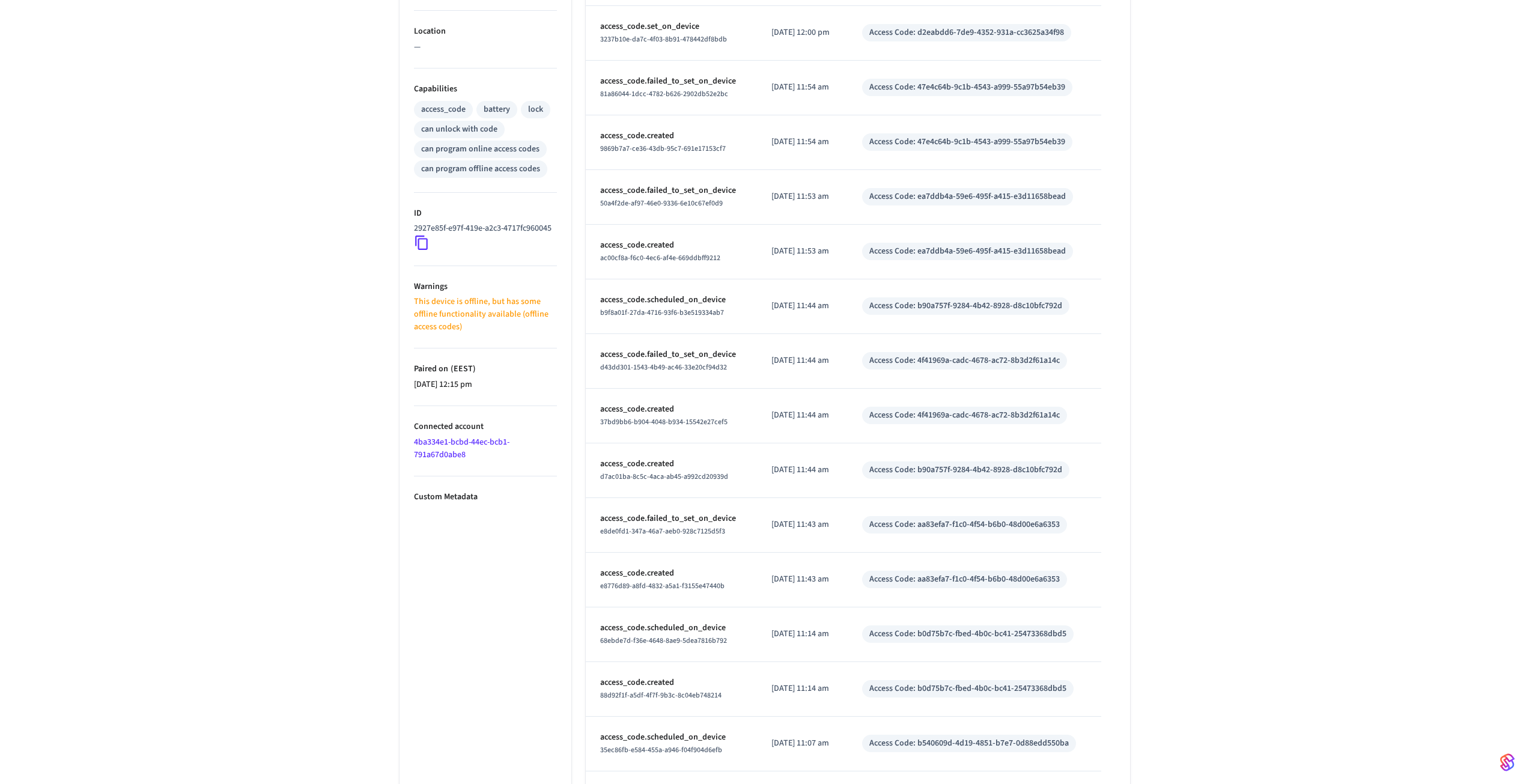
scroll to position [0, 0]
